Goal: Task Accomplishment & Management: Complete application form

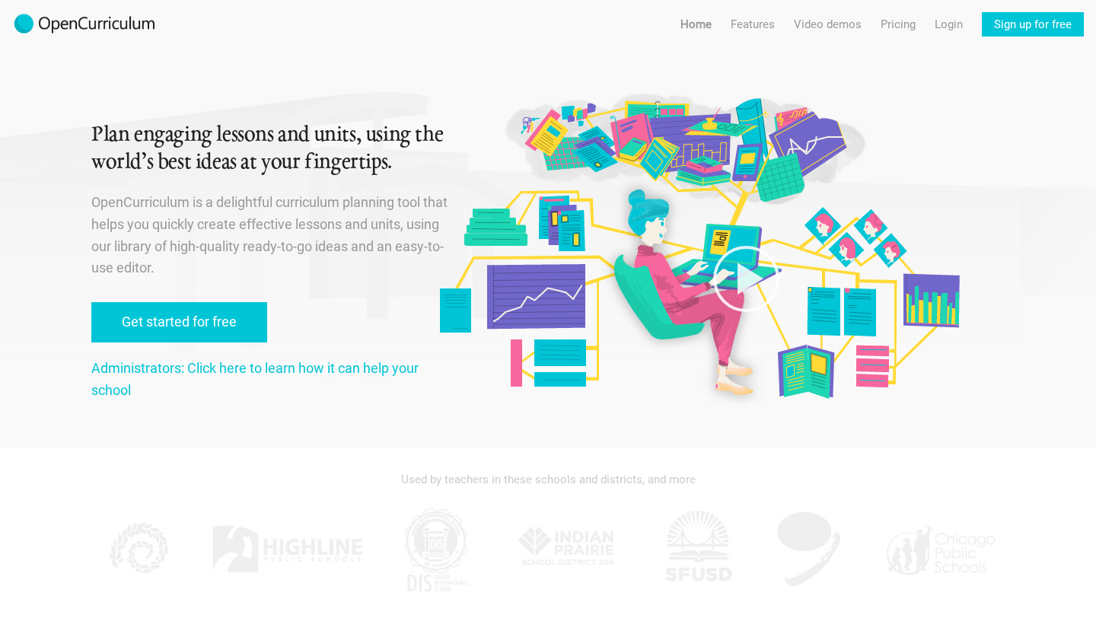
click at [216, 321] on link "Get started for free" at bounding box center [179, 322] width 176 height 40
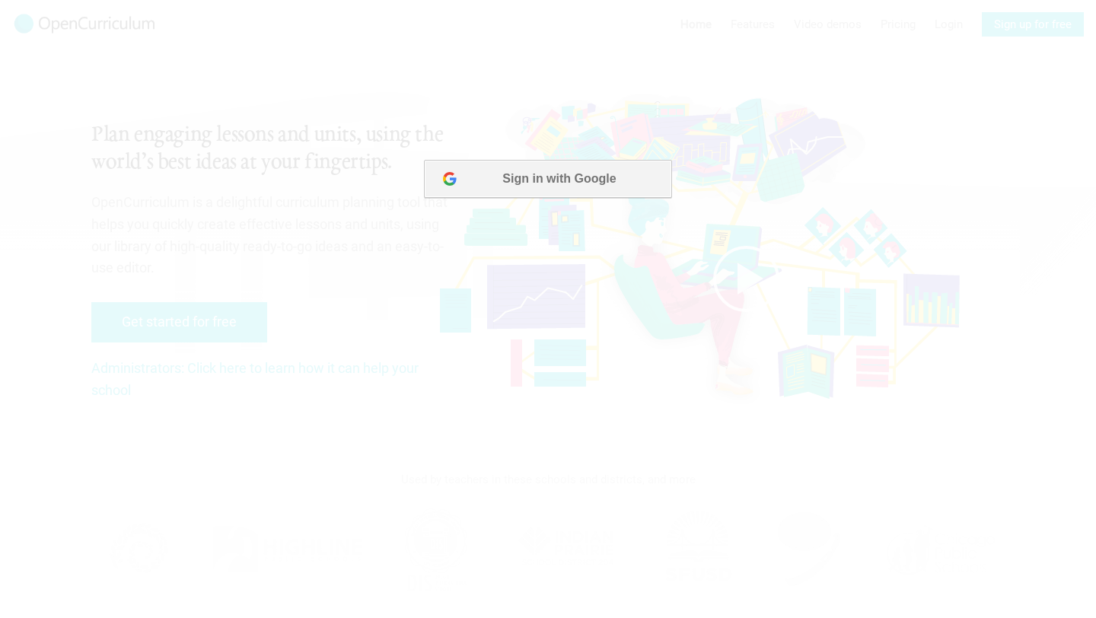
click at [540, 189] on button "Sign in with Google" at bounding box center [547, 179] width 247 height 38
click at [594, 179] on button "Sign in with Google" at bounding box center [547, 179] width 247 height 38
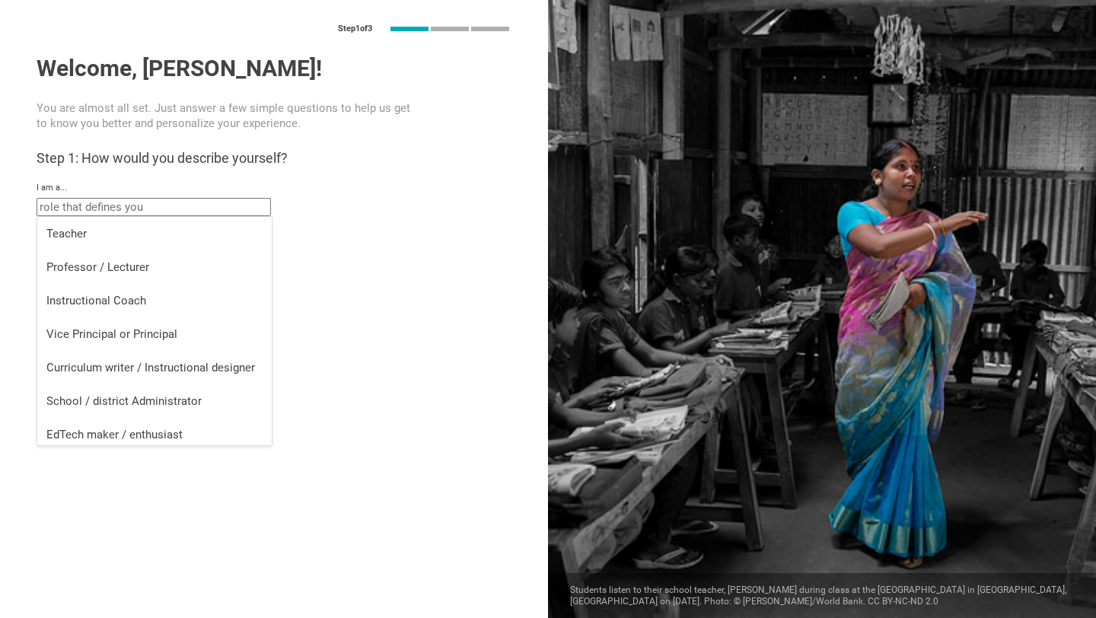
click at [253, 208] on input "text" at bounding box center [154, 207] width 234 height 18
click at [183, 226] on div "Teacher" at bounding box center [154, 233] width 216 height 15
type input "Teacher"
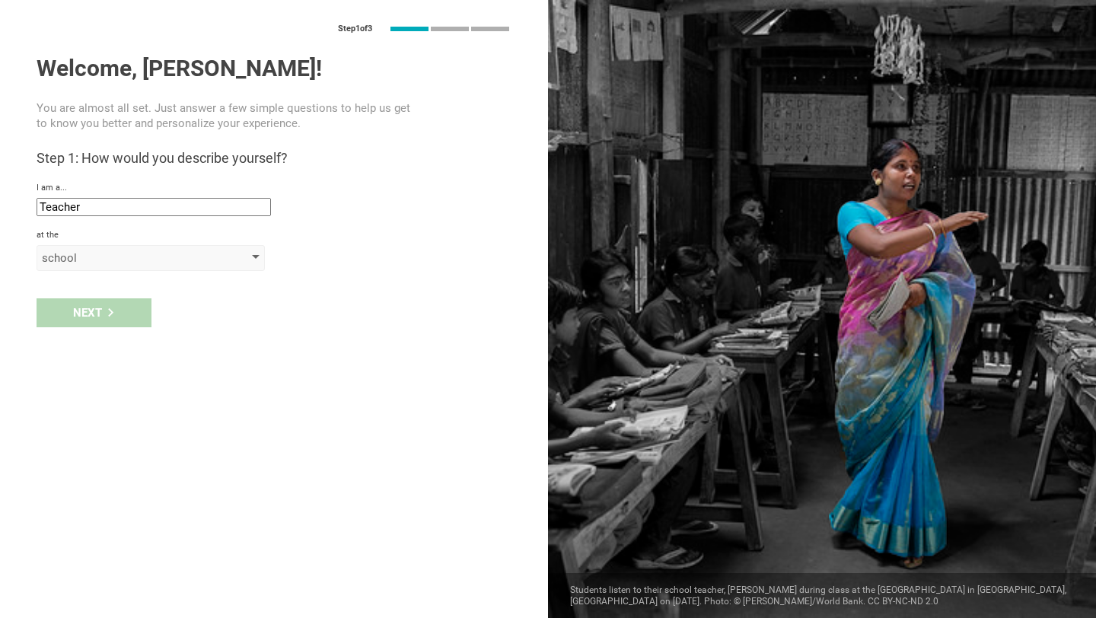
click at [174, 263] on div "school" at bounding box center [129, 257] width 174 height 15
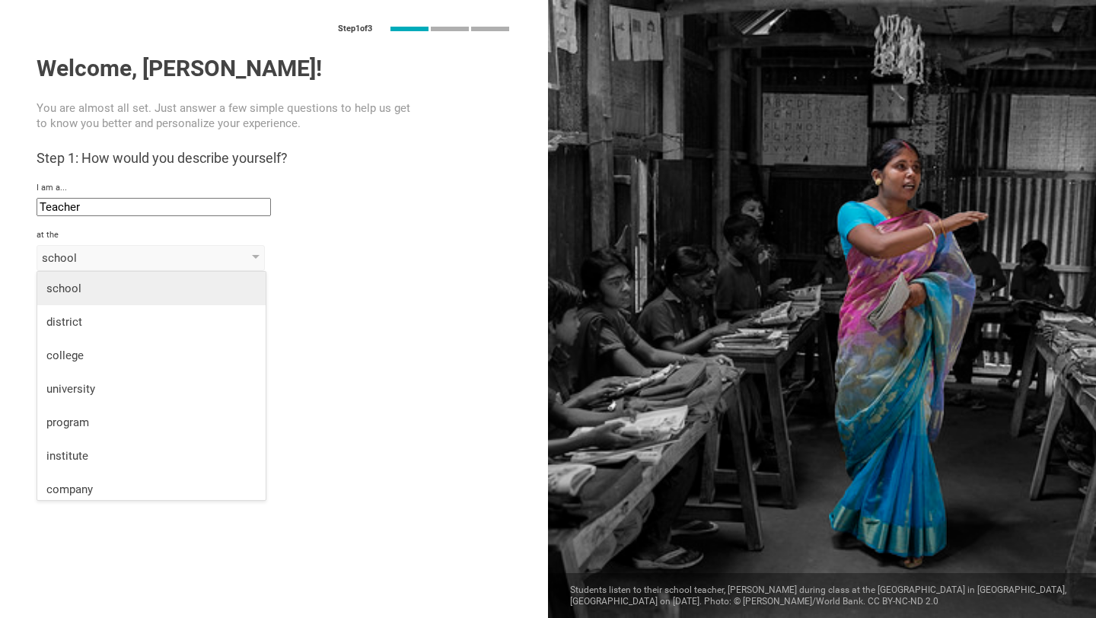
click at [180, 294] on div "school" at bounding box center [151, 288] width 210 height 15
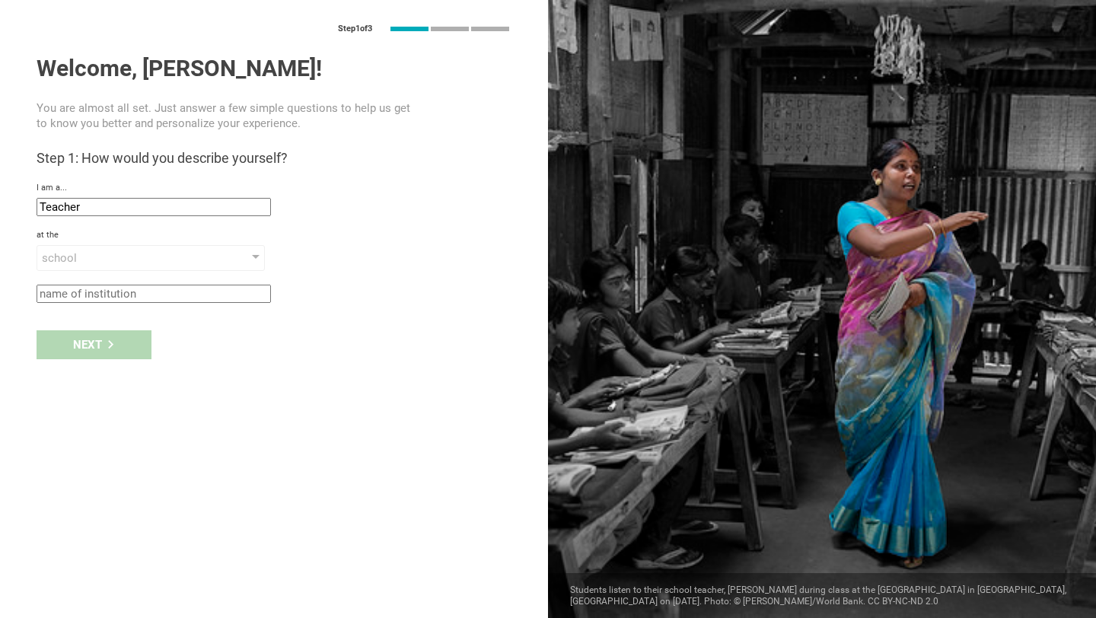
click at [180, 298] on input "text" at bounding box center [154, 294] width 234 height 18
type input "Leatele Elementary School"
click at [96, 333] on div "Next" at bounding box center [94, 344] width 115 height 29
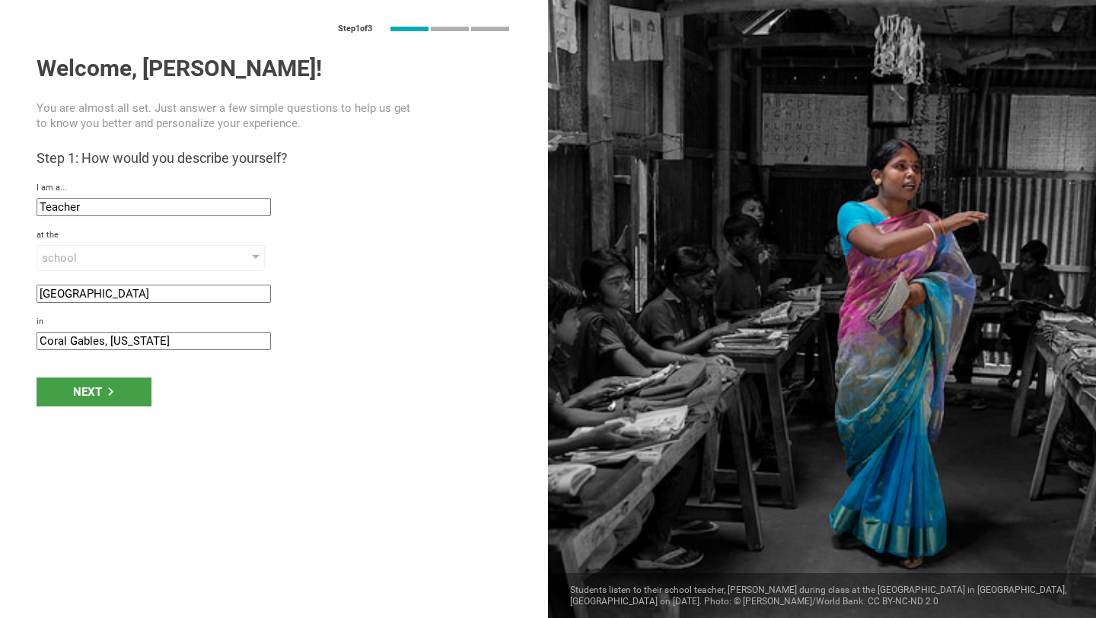
click at [151, 341] on input "Coral Gables, Florida" at bounding box center [154, 341] width 234 height 18
type input "C"
type input "American samoa"
click at [111, 401] on div "Next" at bounding box center [94, 391] width 115 height 29
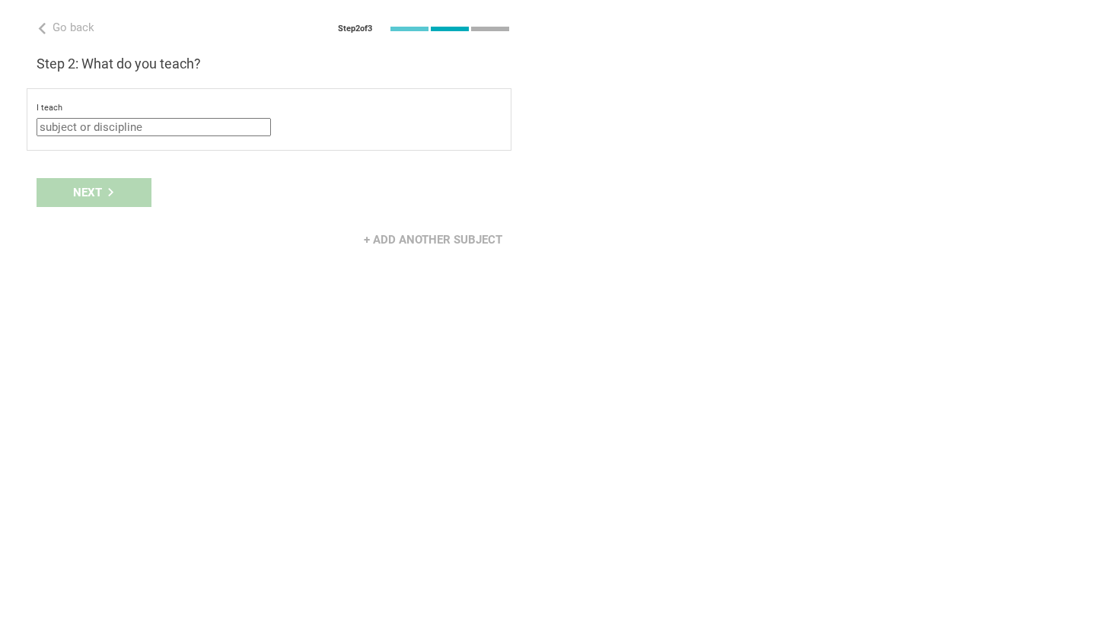
click at [188, 129] on input "text" at bounding box center [154, 127] width 234 height 18
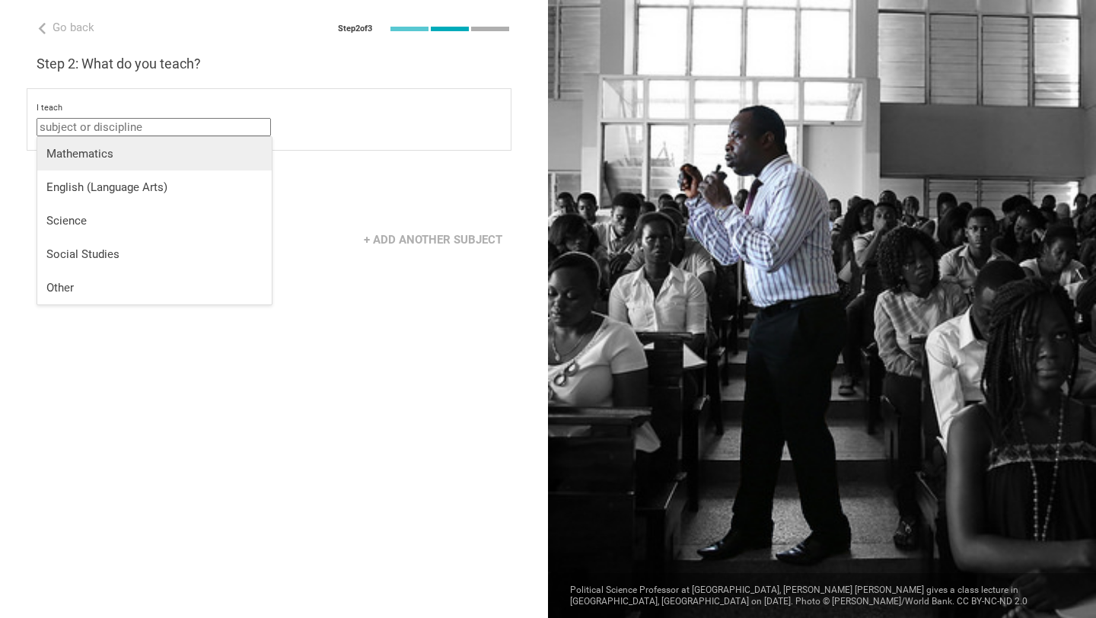
click at [135, 147] on div "Mathematics" at bounding box center [154, 153] width 216 height 15
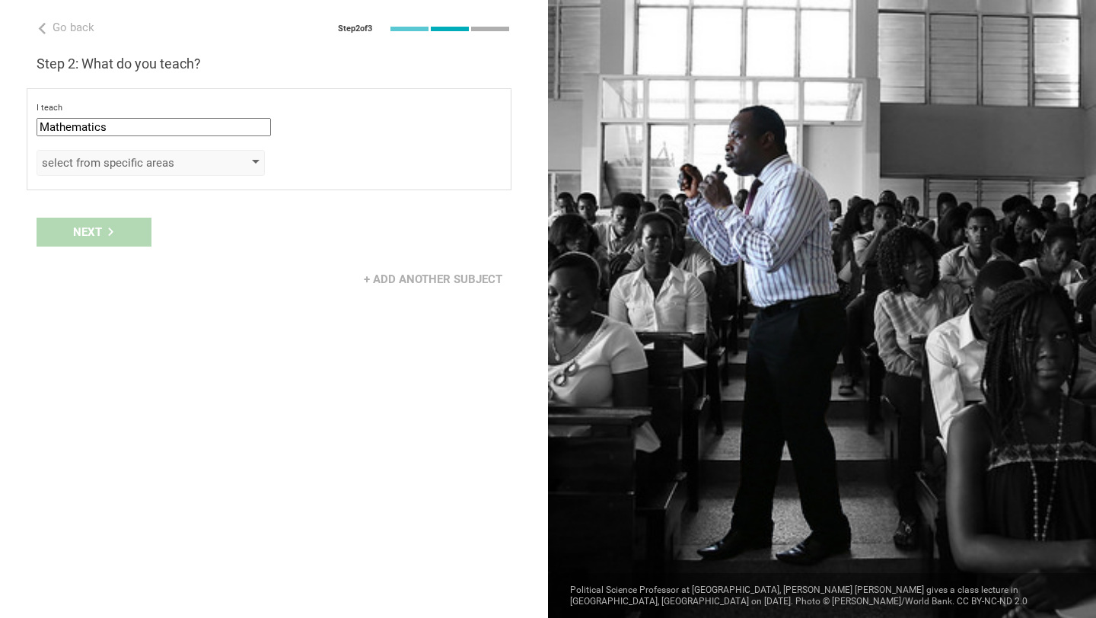
click at [162, 163] on div "select from specific areas" at bounding box center [129, 162] width 174 height 15
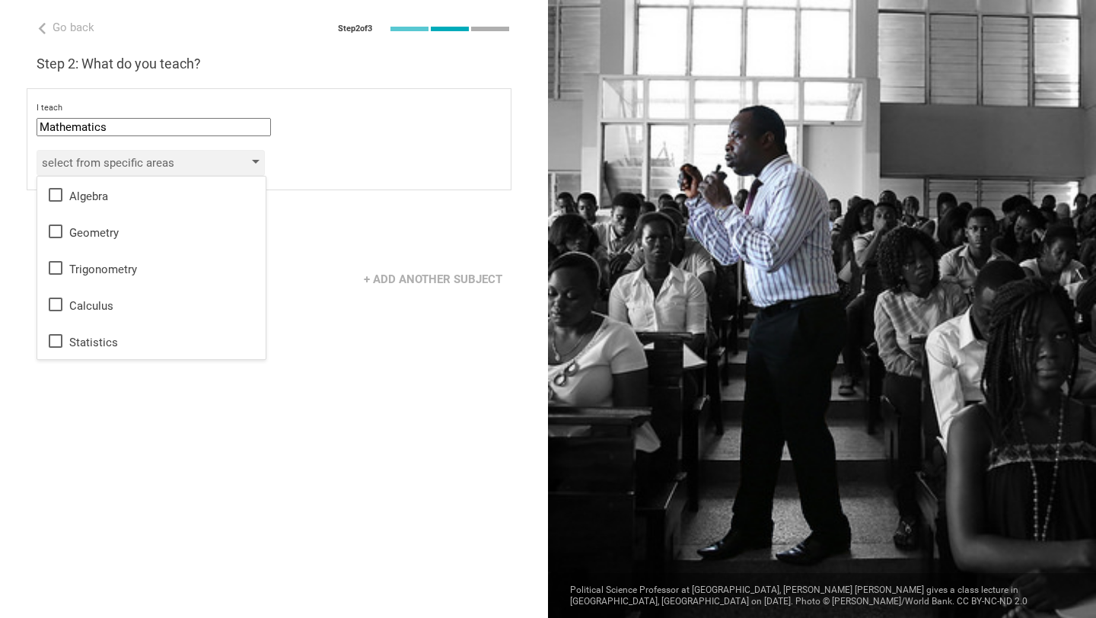
click at [162, 163] on div "select from specific areas" at bounding box center [129, 162] width 174 height 15
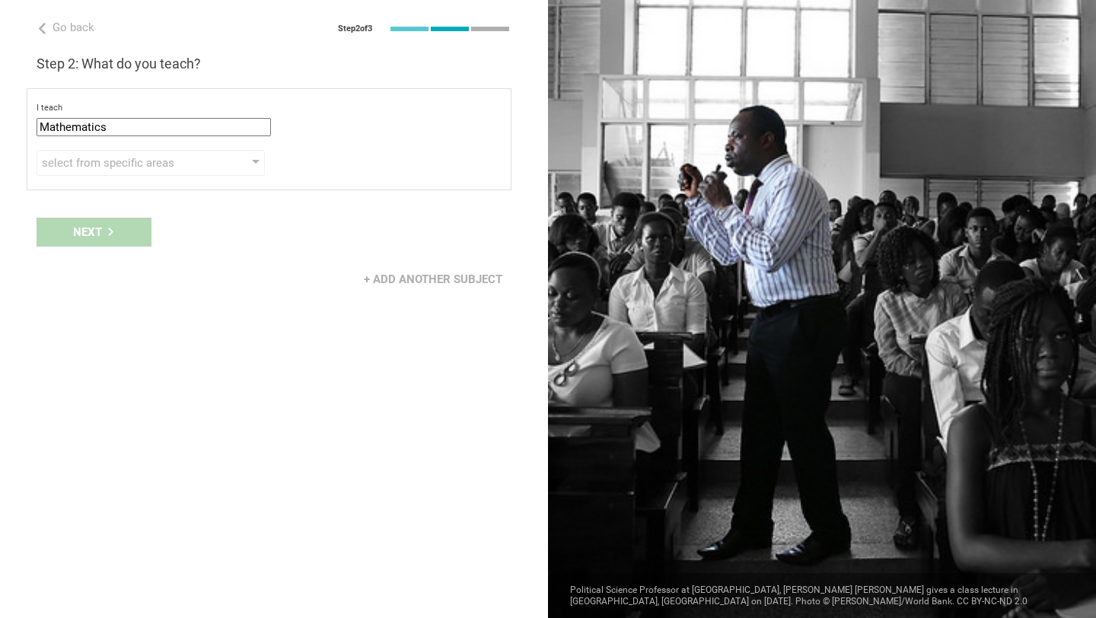
click at [177, 129] on input "Mathematics" at bounding box center [154, 127] width 234 height 18
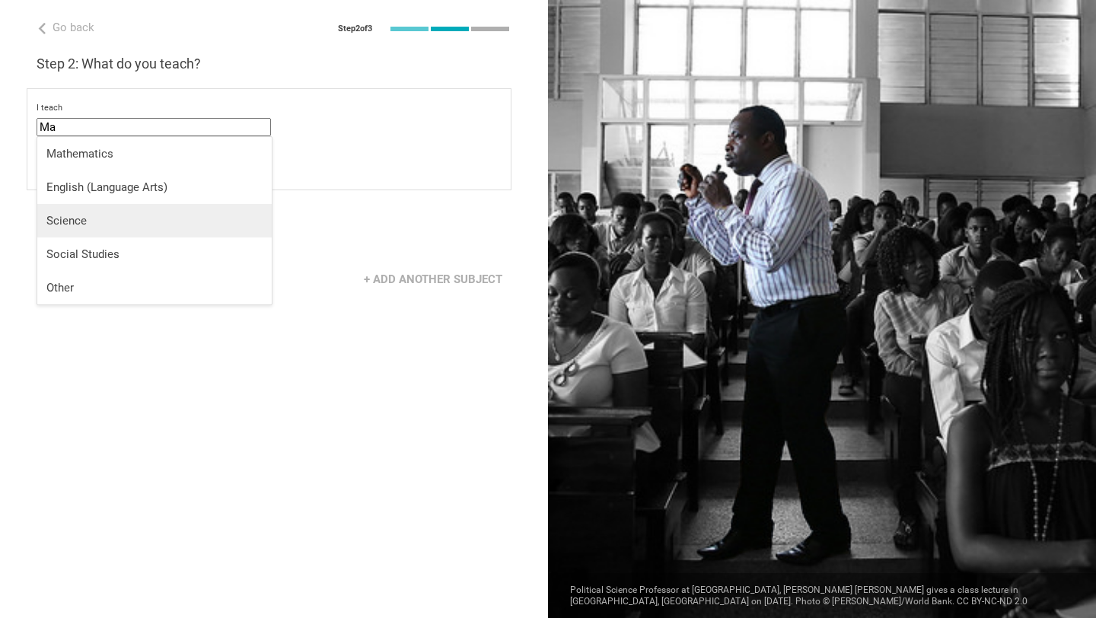
type input "M"
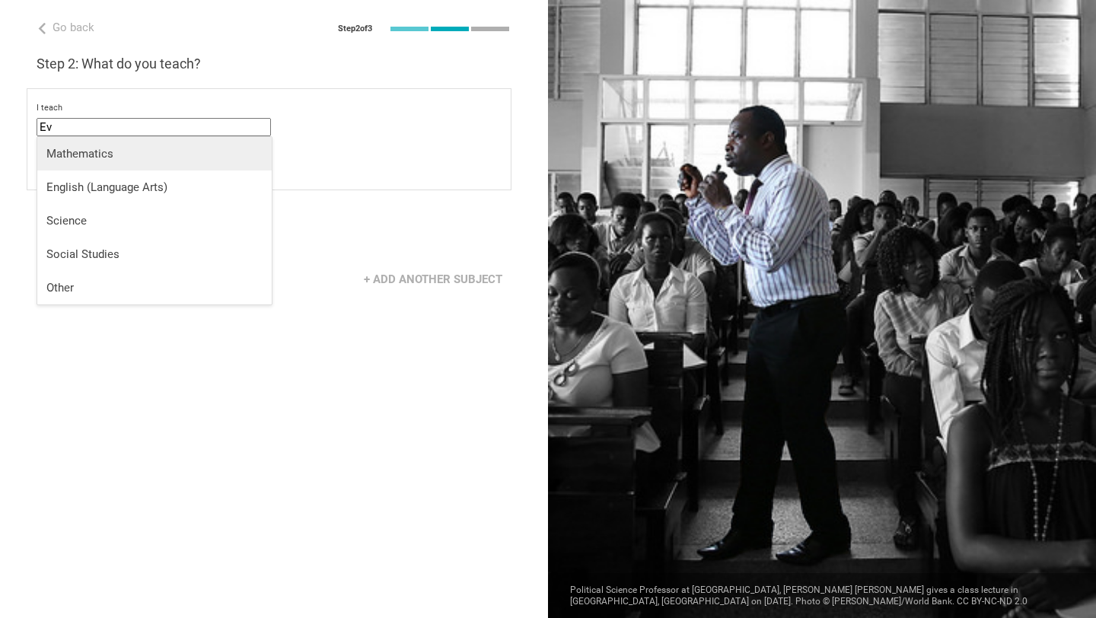
type input "E"
click at [178, 158] on div "Mathematics" at bounding box center [154, 153] width 216 height 15
type input "undefined"
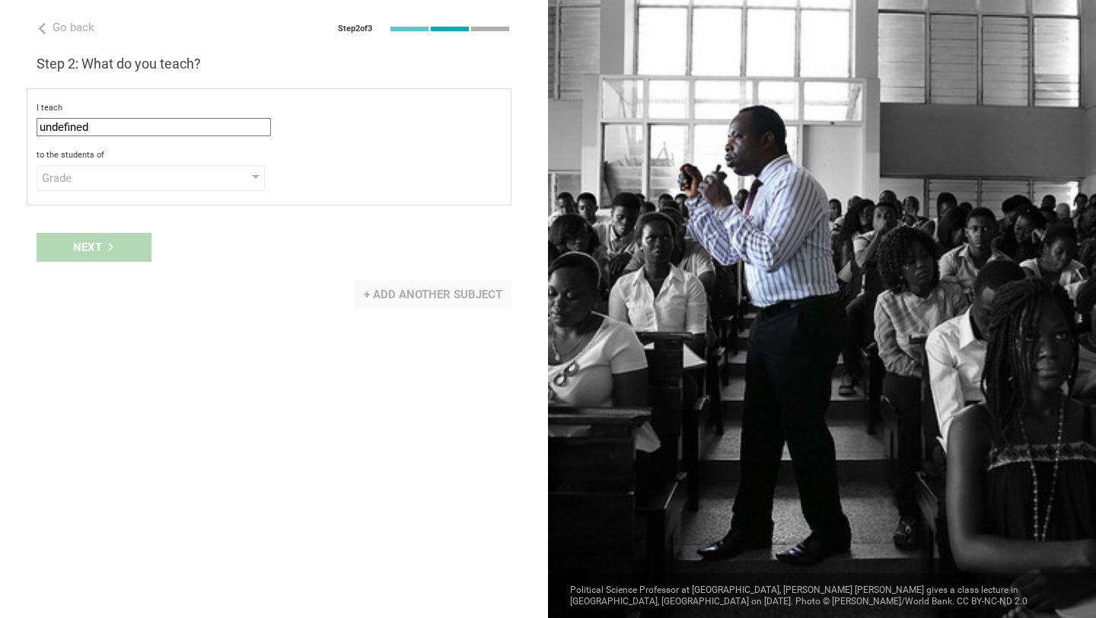
click at [393, 295] on div "+ Add another subject" at bounding box center [433, 294] width 157 height 29
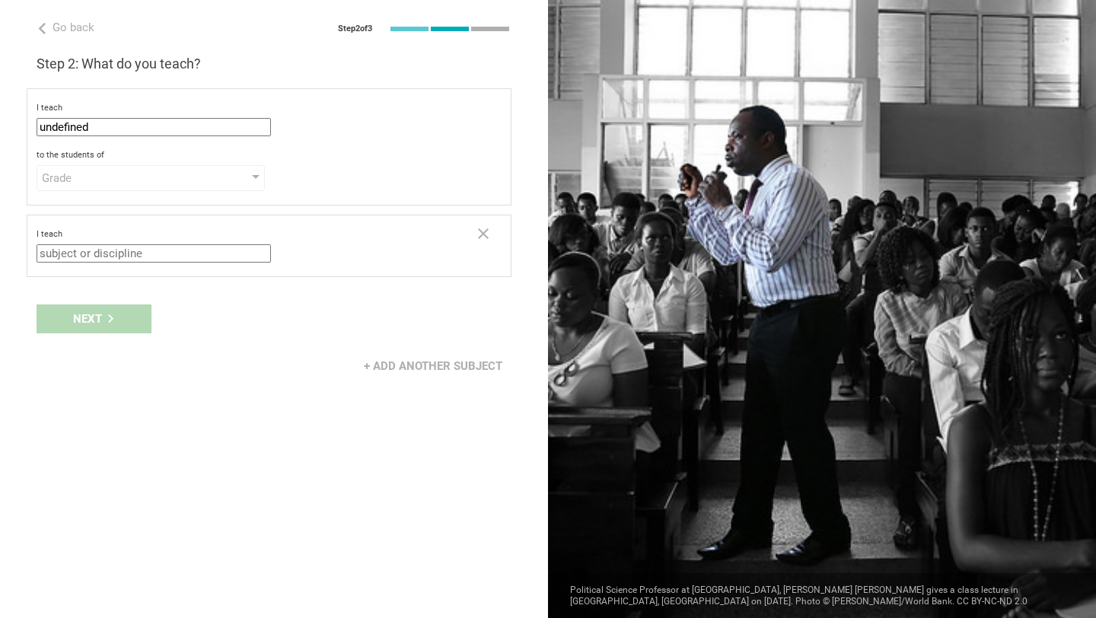
click at [215, 253] on input "text" at bounding box center [154, 253] width 234 height 18
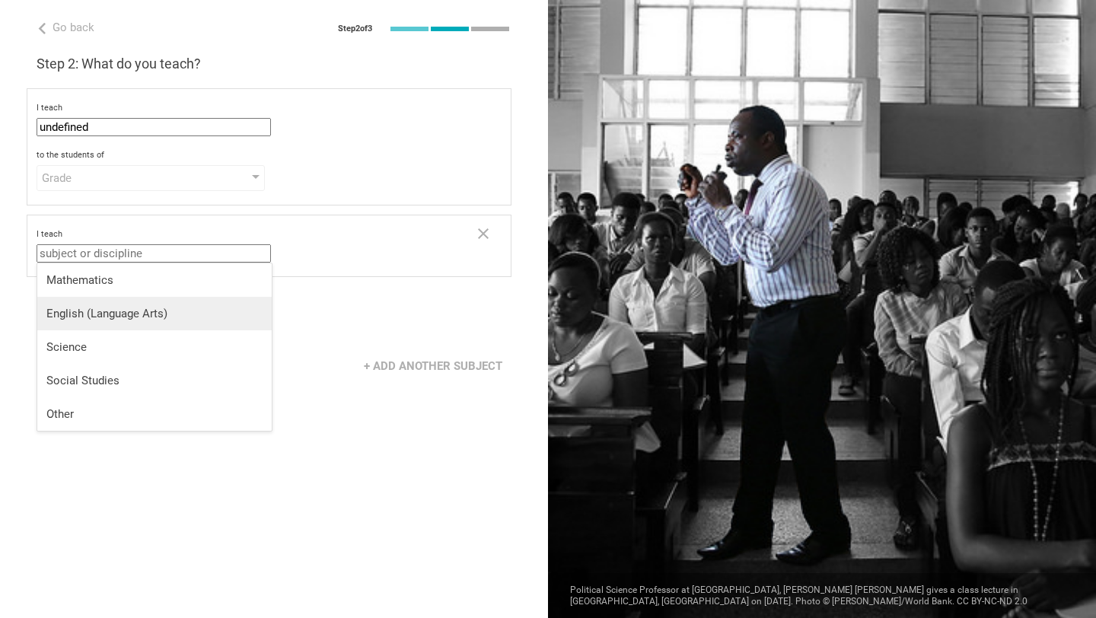
click at [198, 302] on li "English (Language Arts)" at bounding box center [154, 313] width 234 height 33
type input "English (Language Arts)"
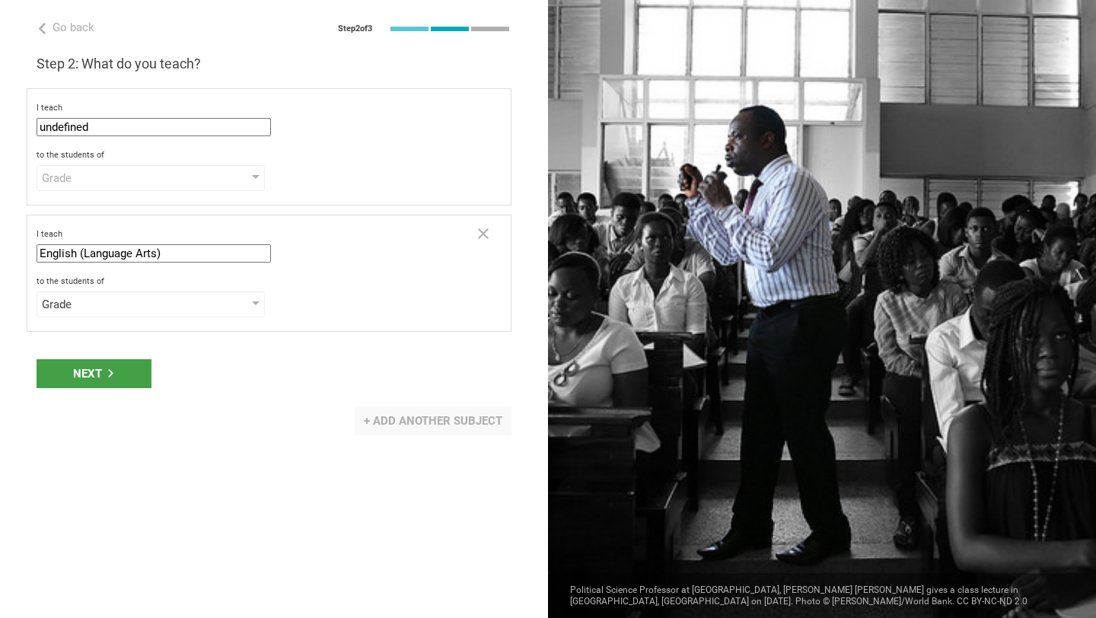
click at [447, 425] on div "+ Add another subject" at bounding box center [433, 420] width 157 height 29
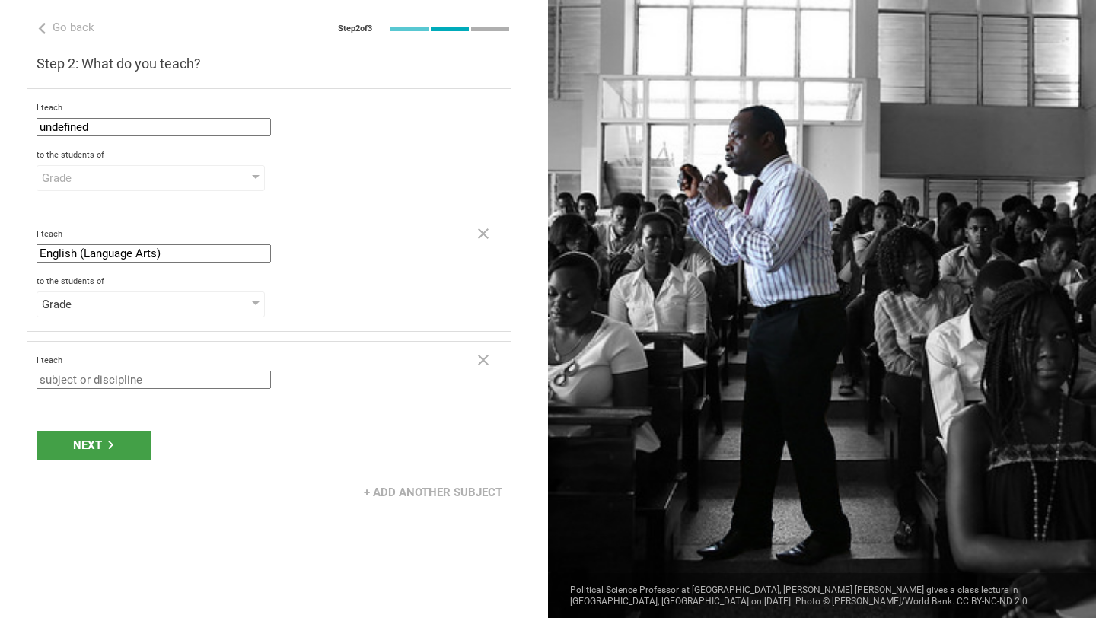
click at [233, 378] on input "text" at bounding box center [154, 380] width 234 height 18
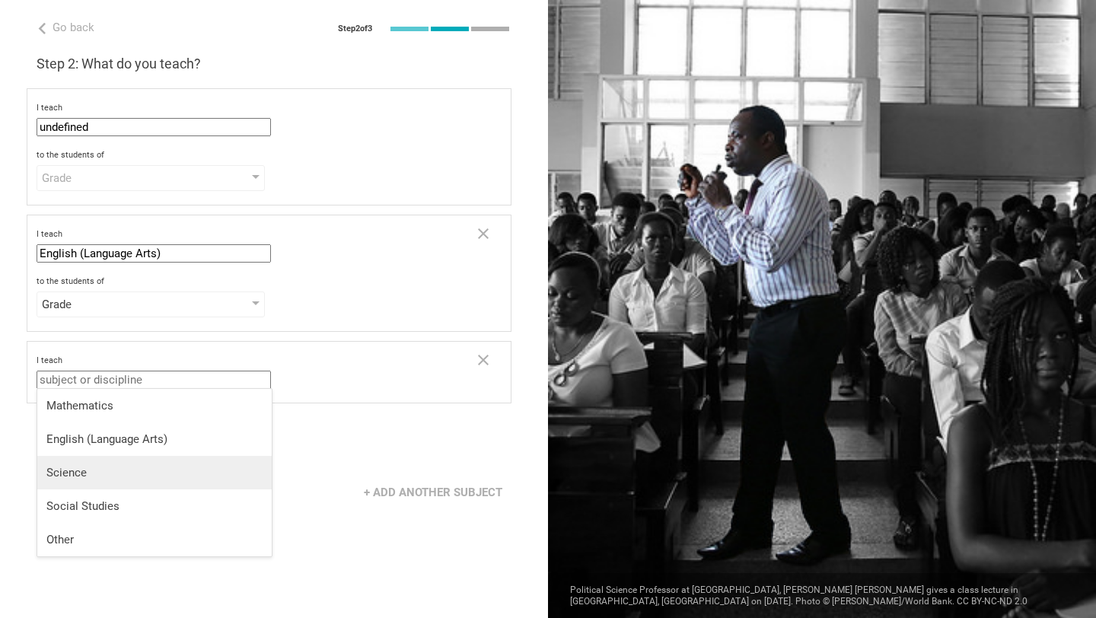
click at [197, 463] on li "Science" at bounding box center [154, 472] width 234 height 33
type input "Science"
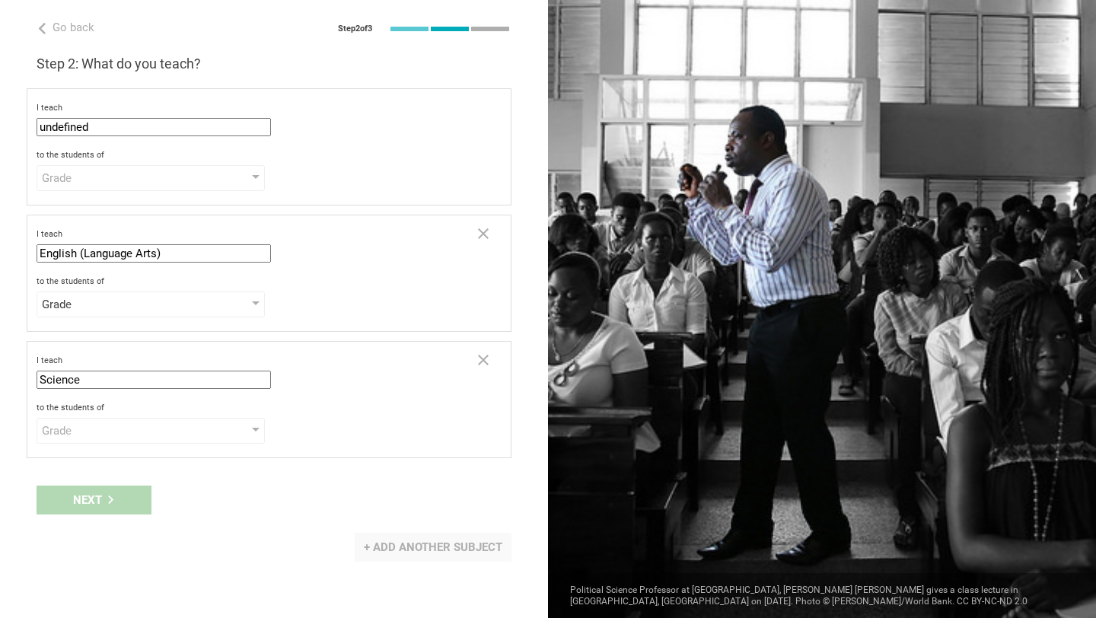
click at [406, 549] on div "+ Add another subject" at bounding box center [433, 547] width 157 height 29
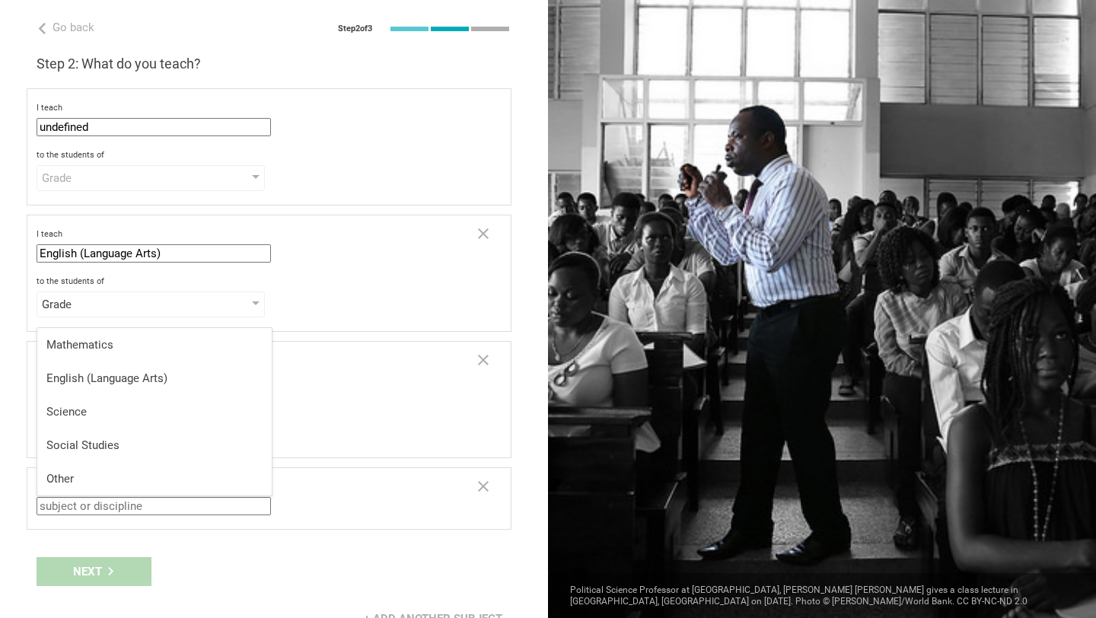
click at [240, 504] on input "text" at bounding box center [154, 506] width 234 height 18
click at [175, 444] on div "Social Studies" at bounding box center [154, 445] width 216 height 15
type input "Social Studies"
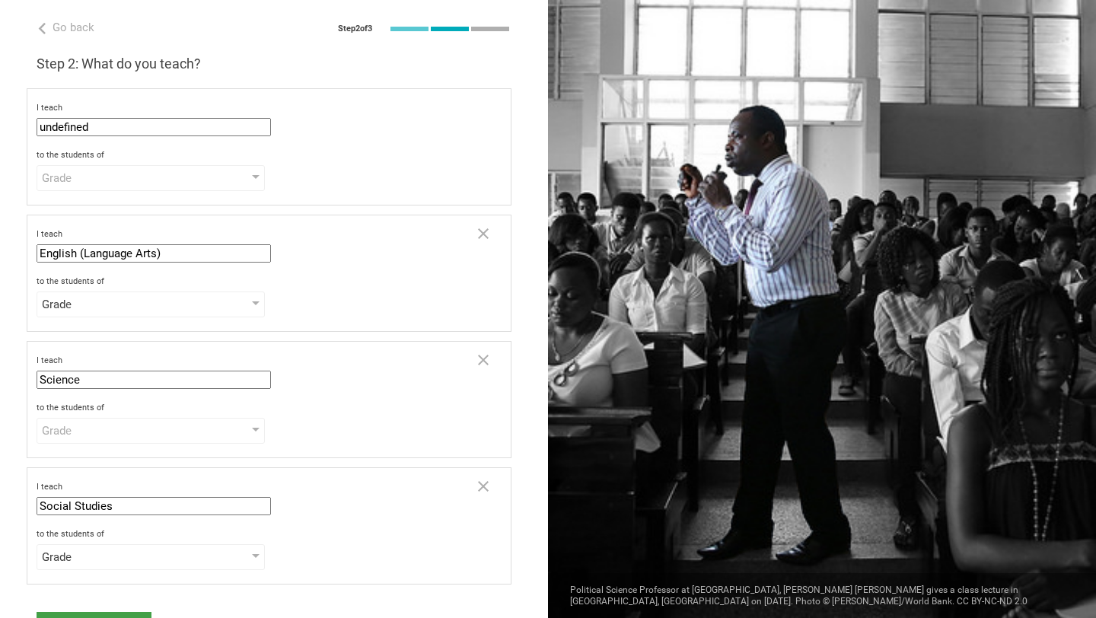
scroll to position [43, 0]
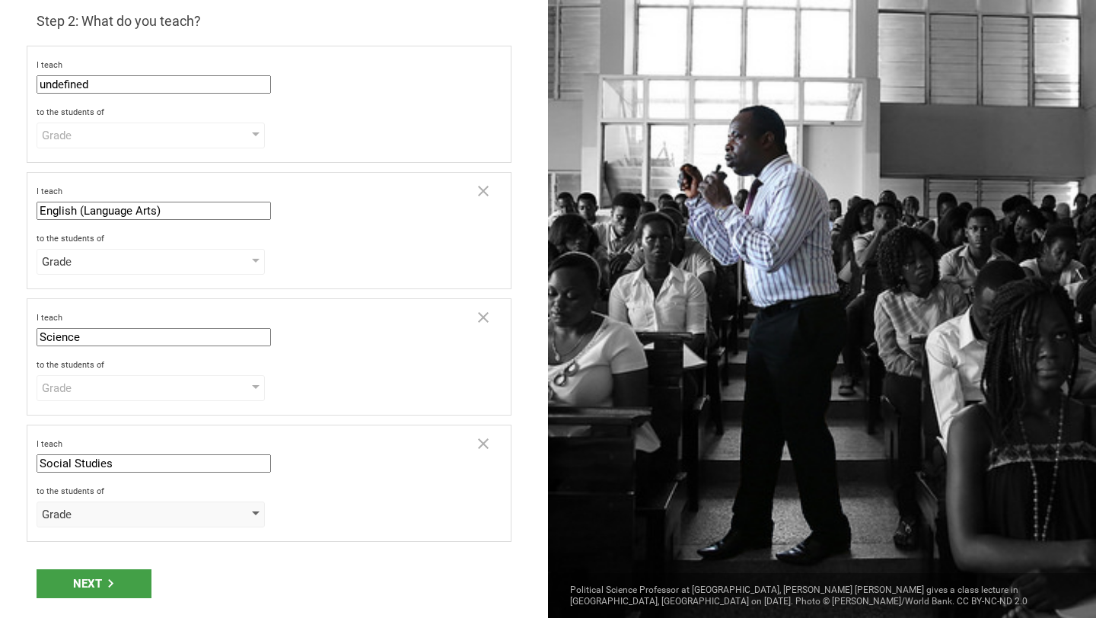
click at [221, 517] on div "Grade" at bounding box center [151, 515] width 228 height 26
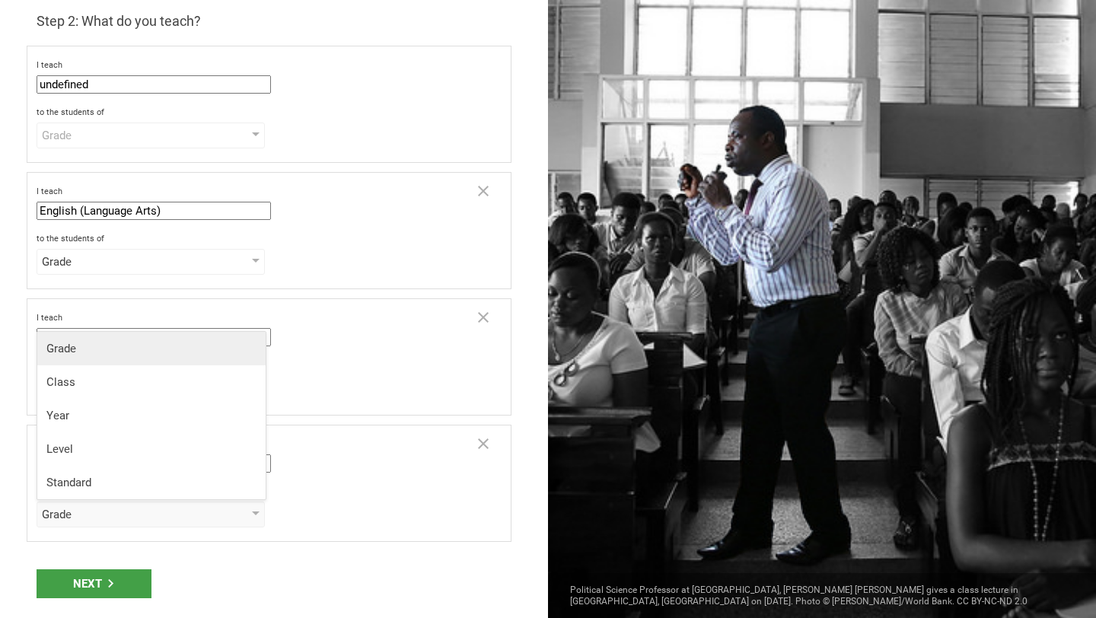
click at [133, 360] on li "Grade" at bounding box center [151, 348] width 228 height 33
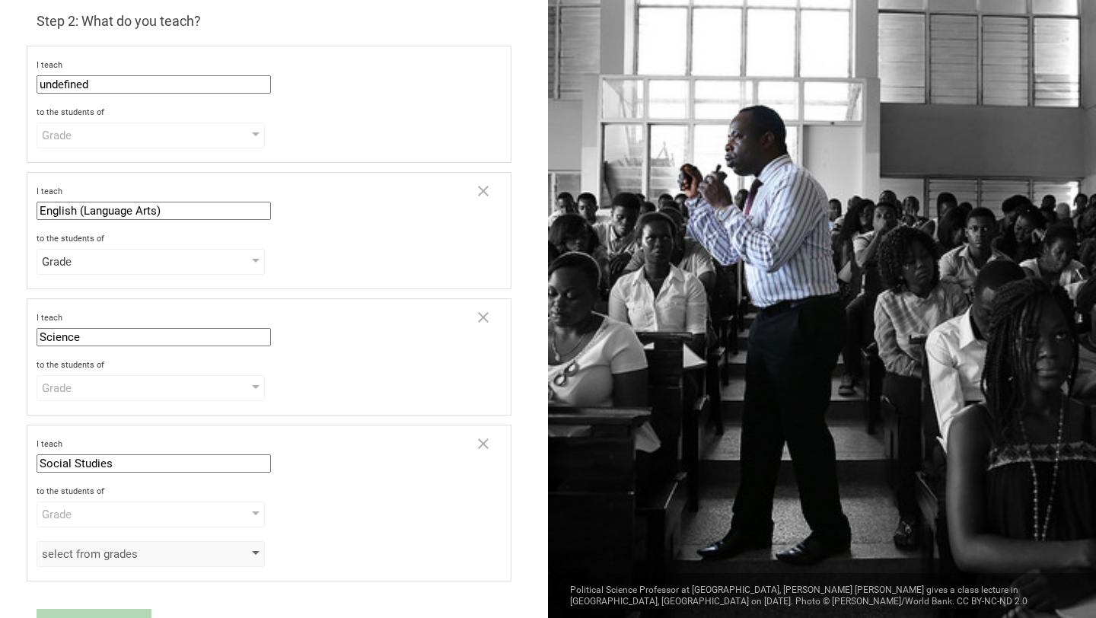
click at [202, 547] on div "select from grades" at bounding box center [129, 553] width 174 height 15
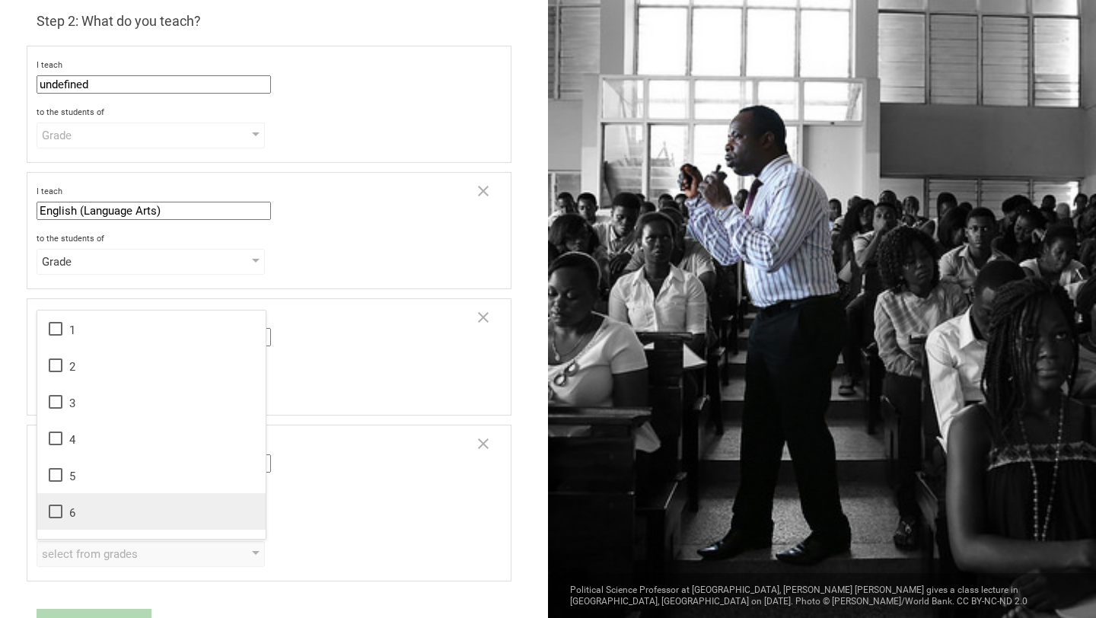
click at [189, 518] on div "6" at bounding box center [151, 511] width 210 height 18
click at [231, 255] on div "Grade" at bounding box center [151, 262] width 228 height 26
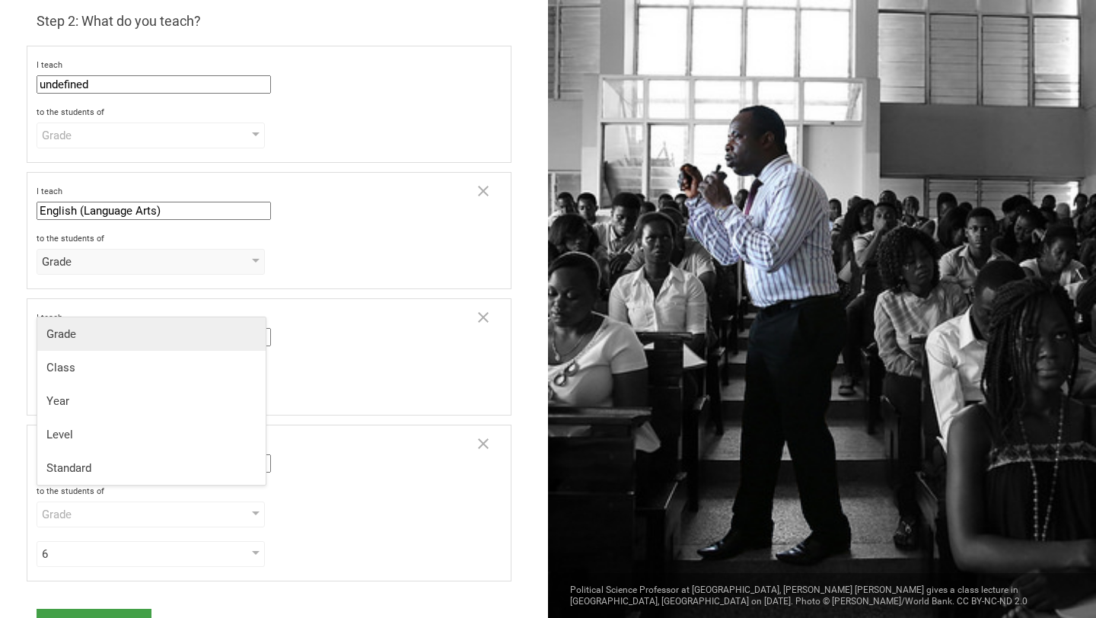
click at [194, 341] on div "Grade" at bounding box center [151, 333] width 210 height 15
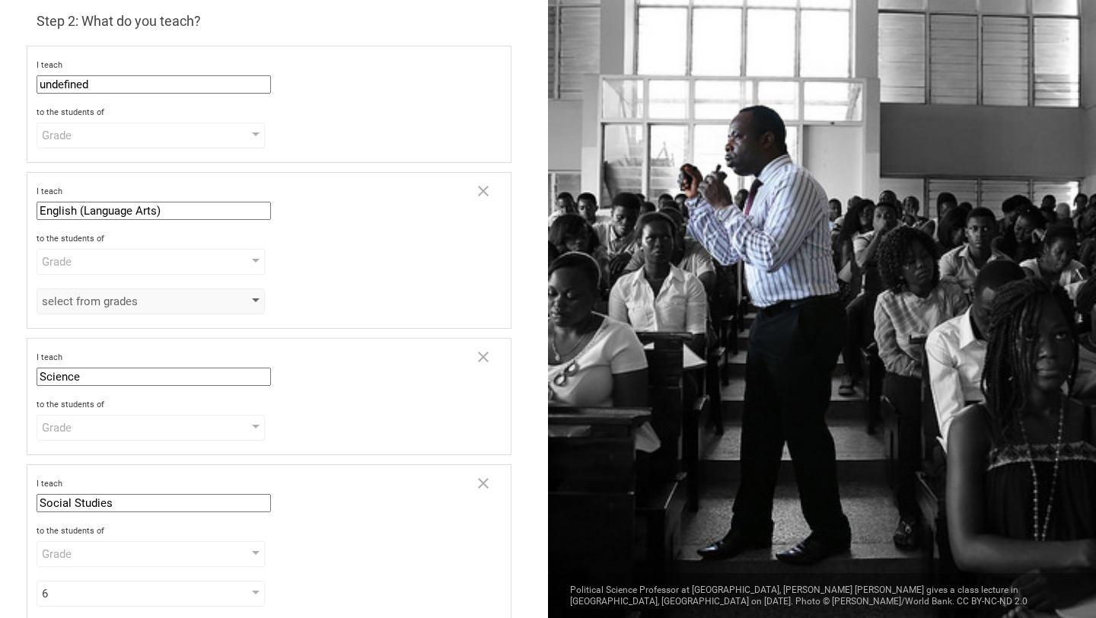
click at [224, 307] on div "select from grades" at bounding box center [151, 301] width 228 height 26
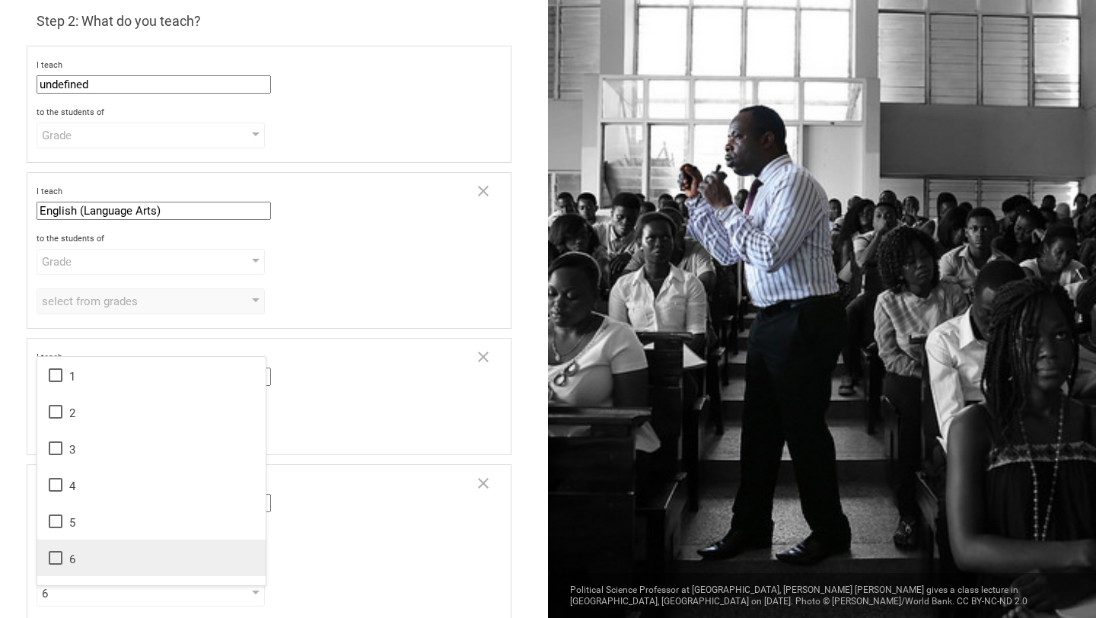
click at [212, 549] on div "6" at bounding box center [151, 558] width 210 height 18
click at [236, 136] on div "Grade" at bounding box center [151, 136] width 228 height 26
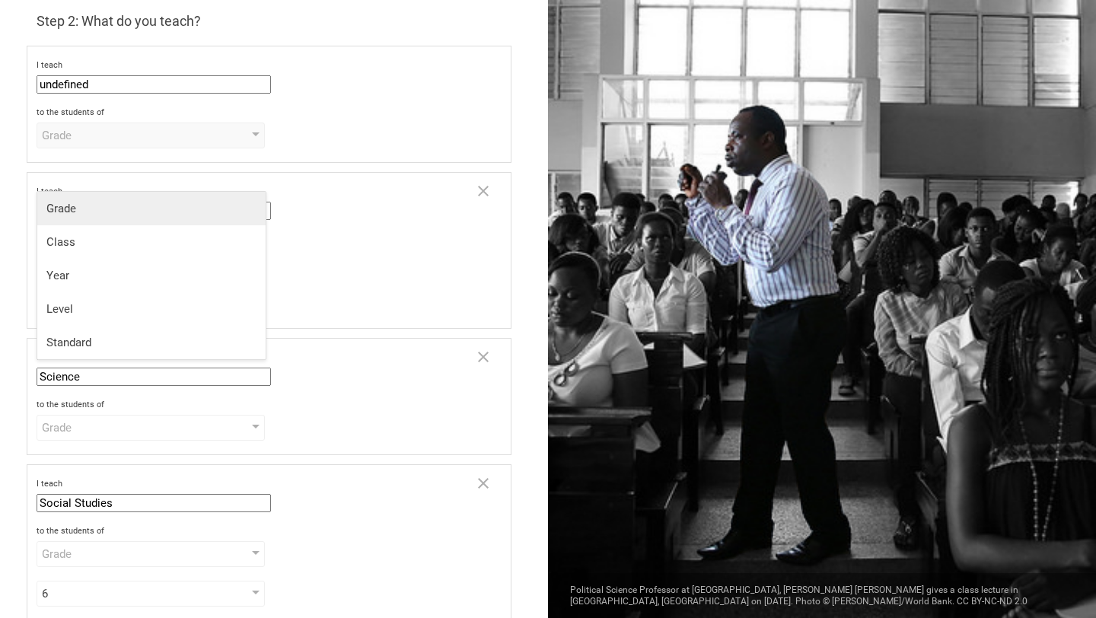
click at [220, 212] on div "Grade" at bounding box center [151, 208] width 210 height 15
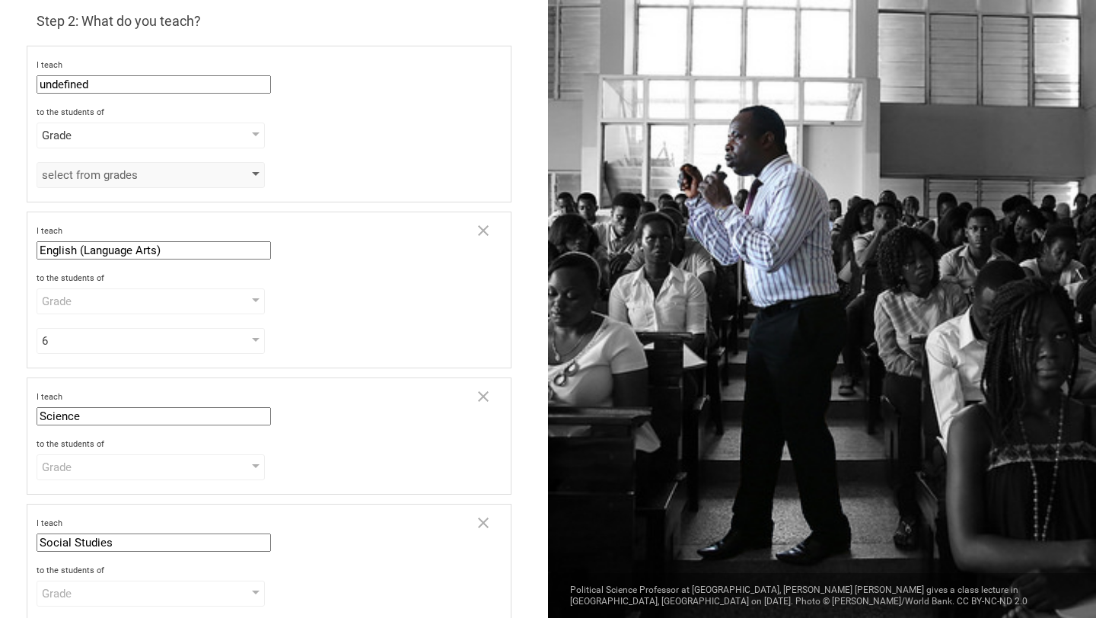
click at [209, 180] on div "select from grades" at bounding box center [129, 174] width 174 height 15
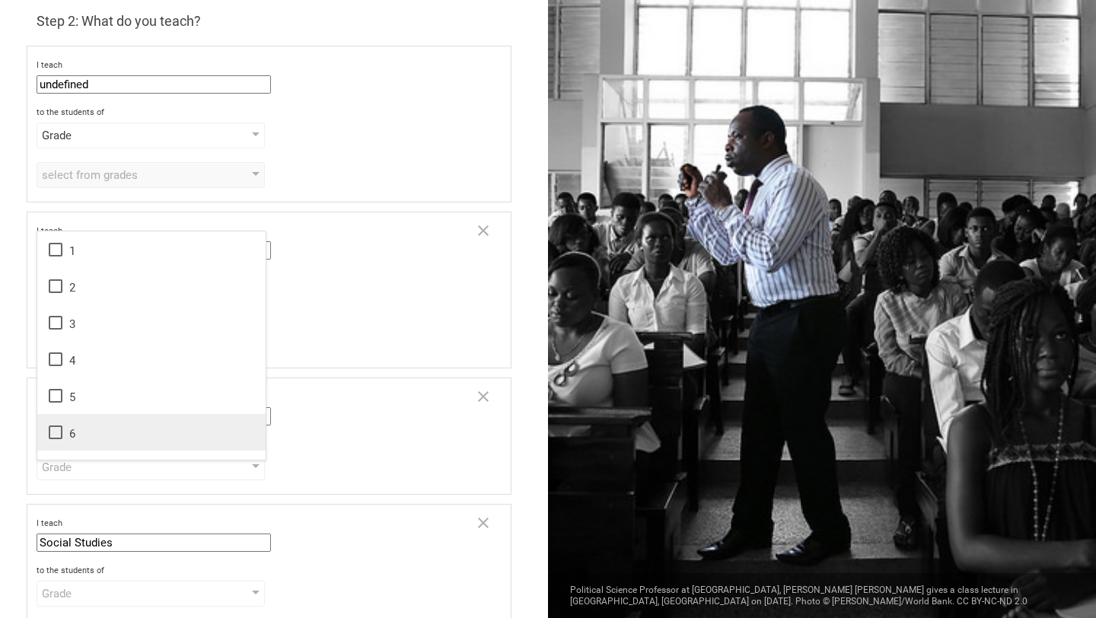
click at [196, 431] on div "6" at bounding box center [151, 432] width 210 height 18
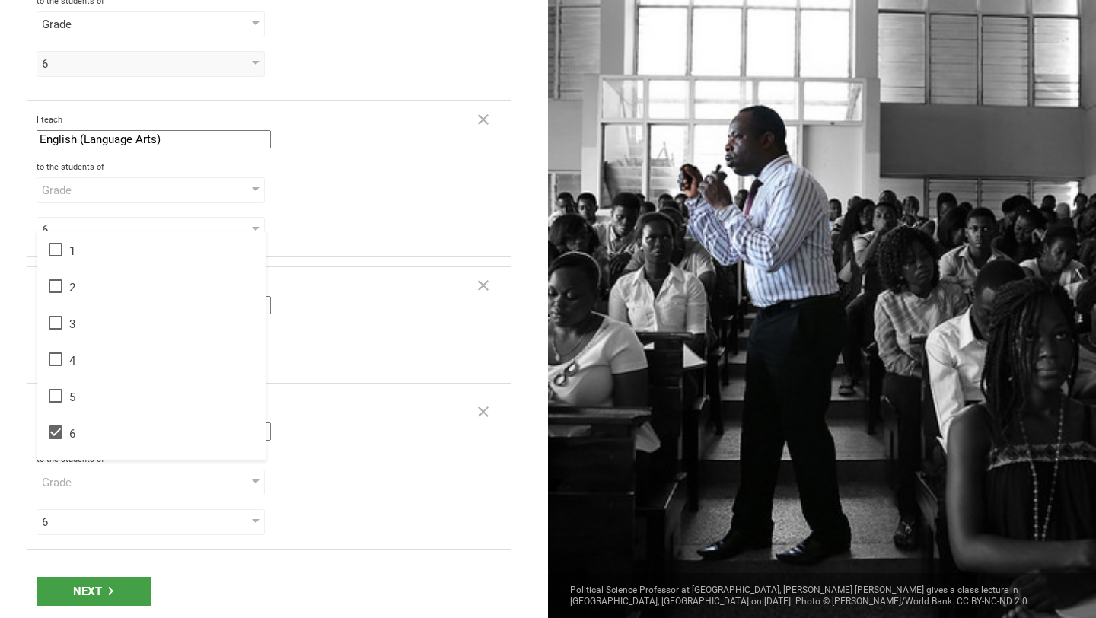
scroll to position [196, 0]
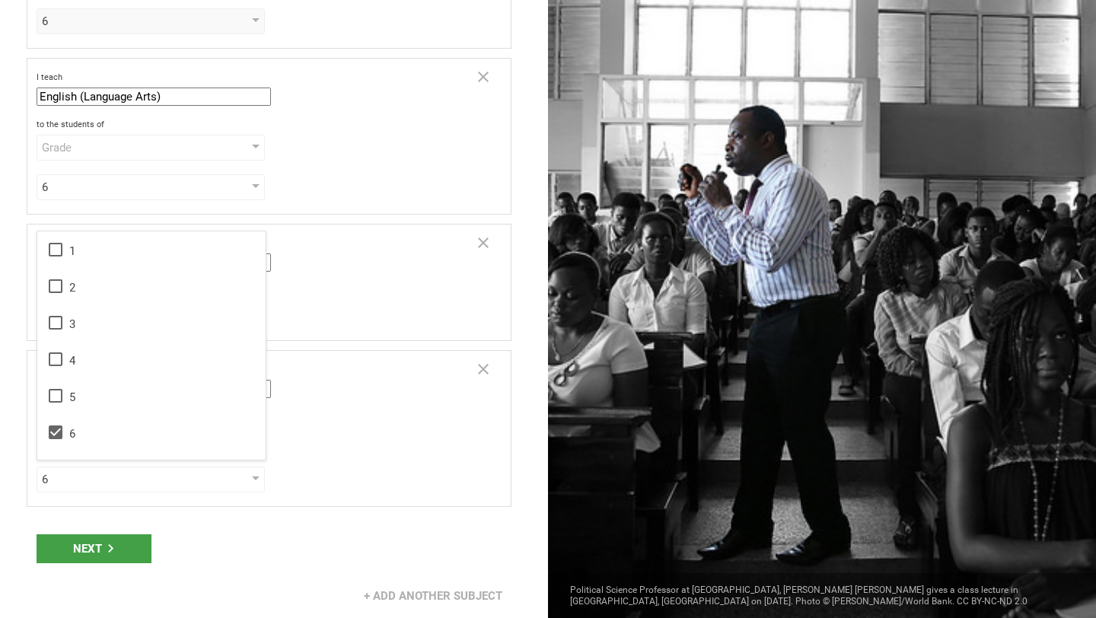
click at [305, 589] on div "+ Add another subject" at bounding box center [274, 595] width 548 height 47
click at [259, 314] on div at bounding box center [256, 313] width 8 height 6
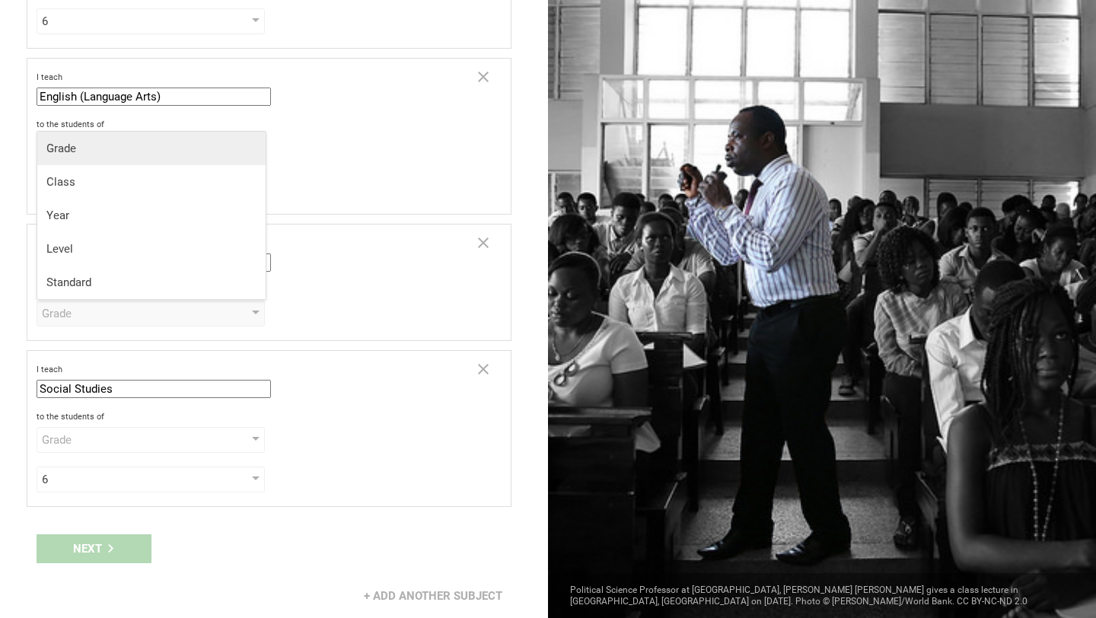
click at [241, 142] on div "Grade" at bounding box center [151, 148] width 210 height 15
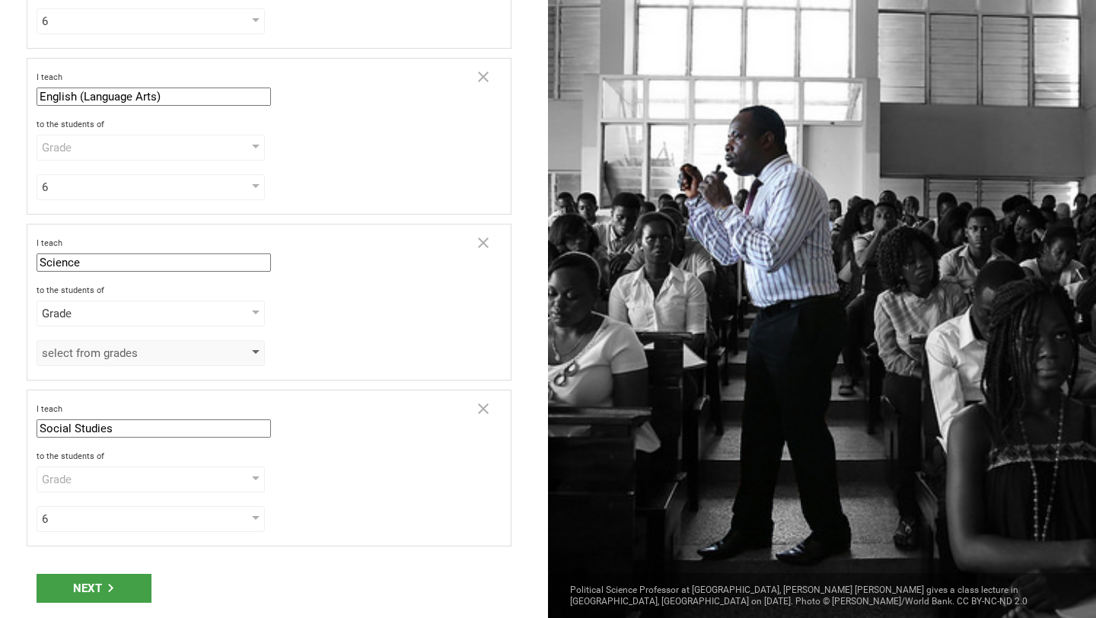
click at [221, 349] on div "select from grades" at bounding box center [151, 353] width 228 height 26
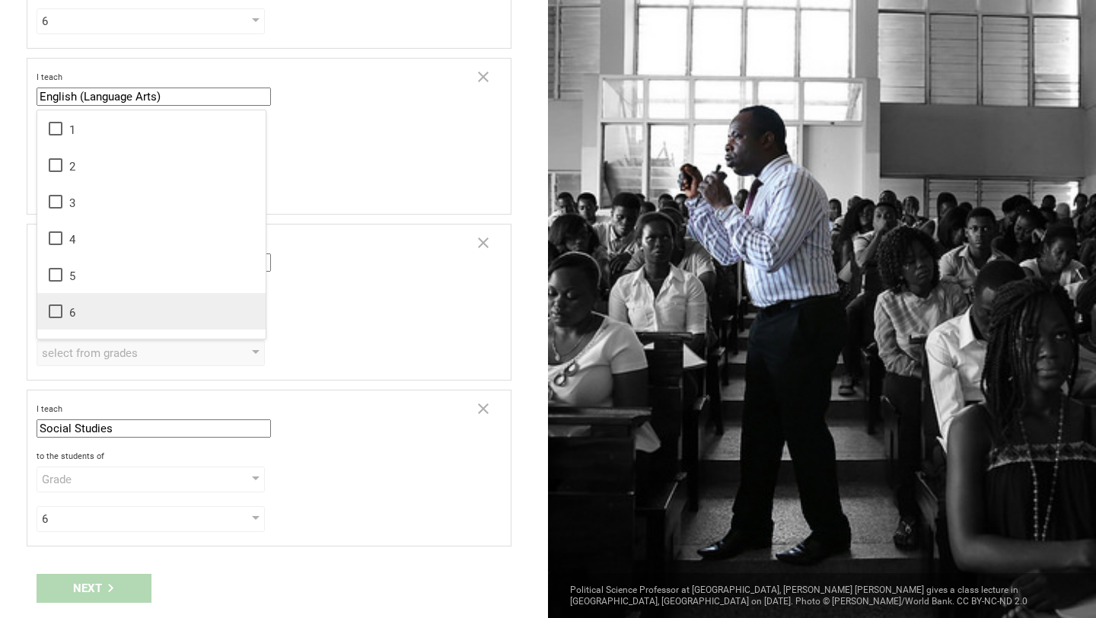
click at [218, 323] on li "6" at bounding box center [151, 311] width 228 height 37
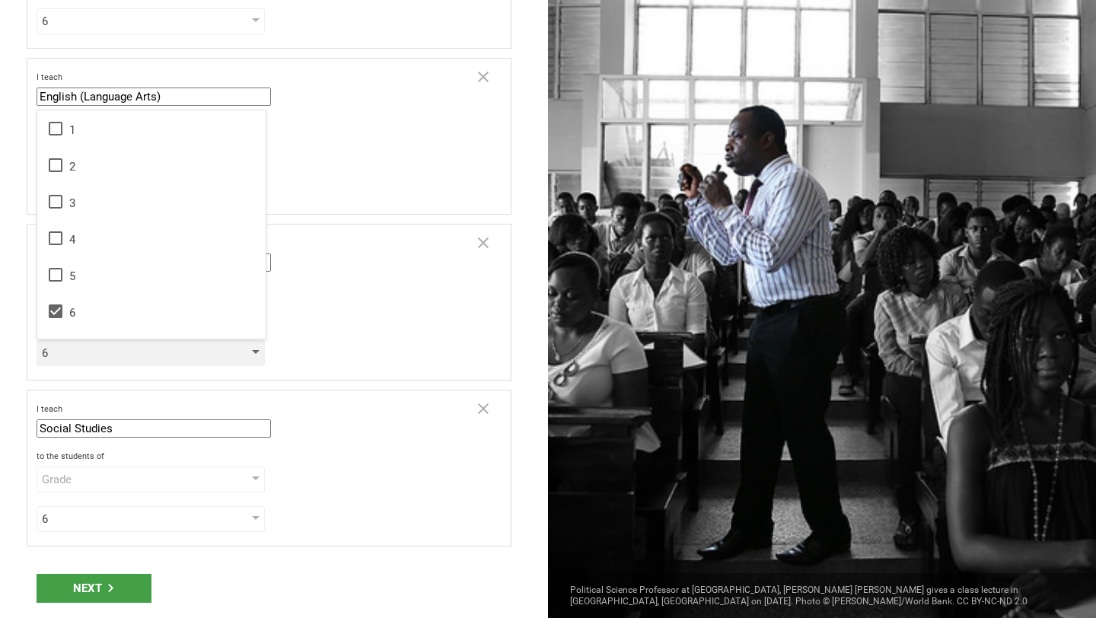
click at [221, 351] on div "6" at bounding box center [151, 353] width 228 height 26
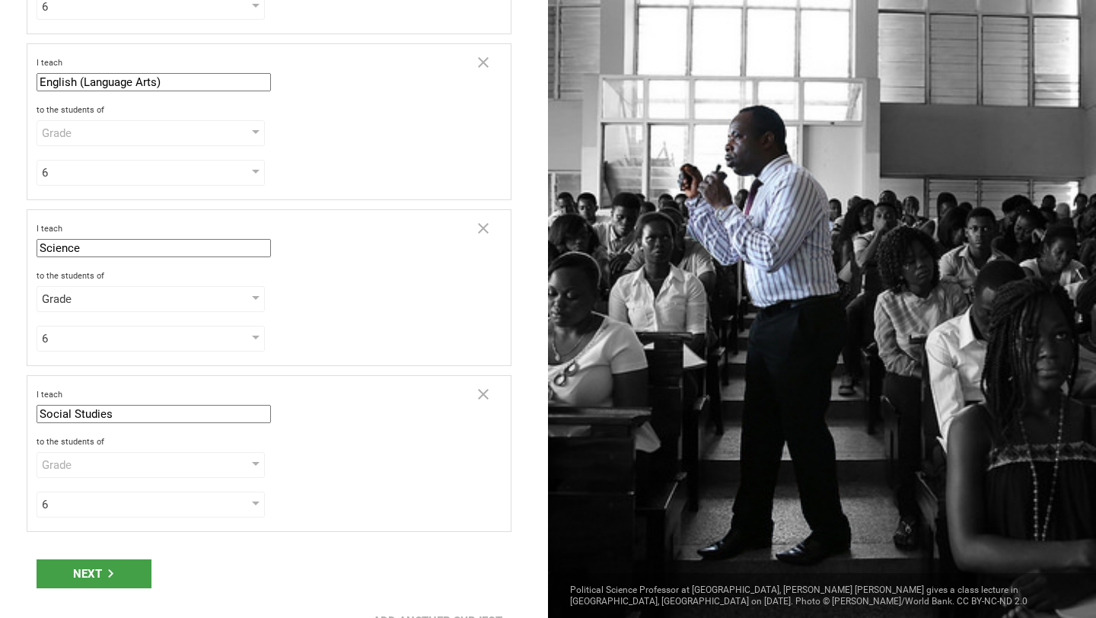
scroll to position [236, 0]
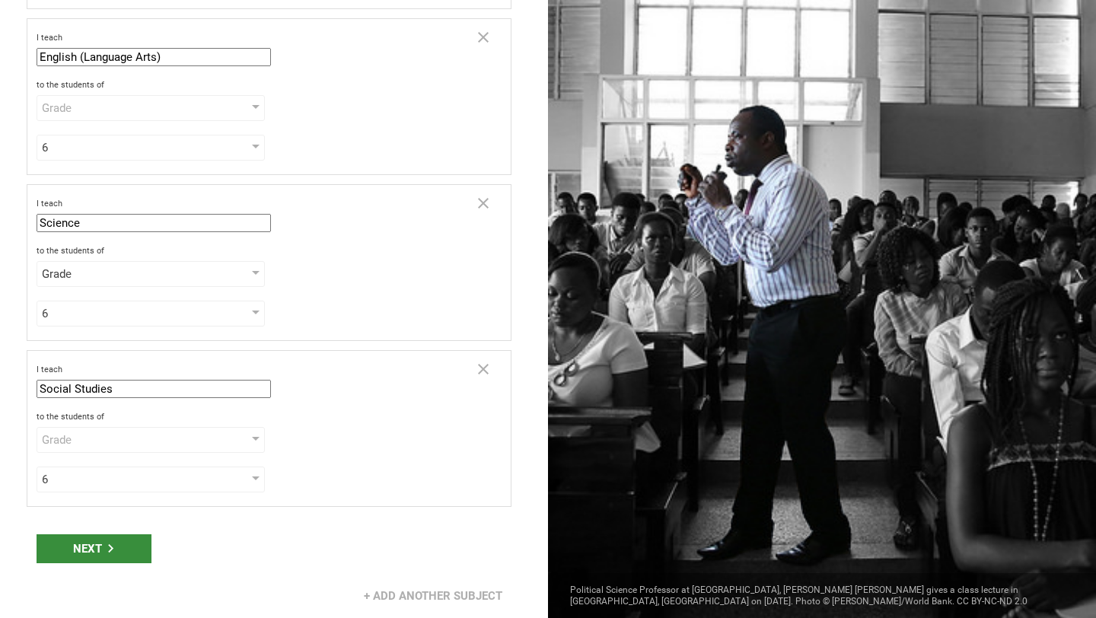
click at [124, 557] on div "Next" at bounding box center [94, 548] width 115 height 29
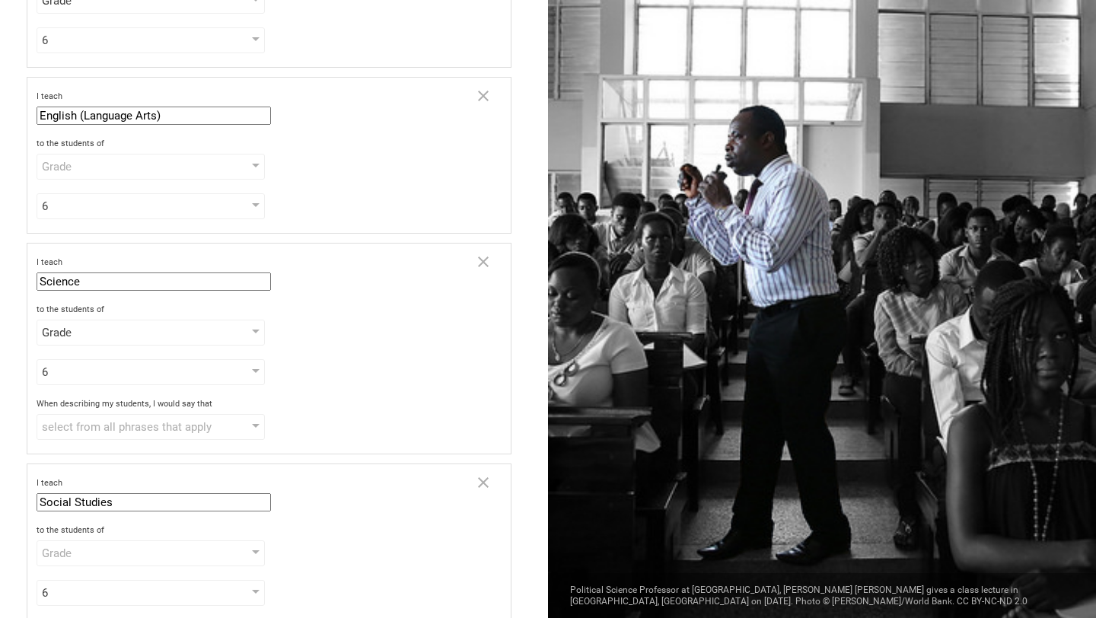
scroll to position [0, 0]
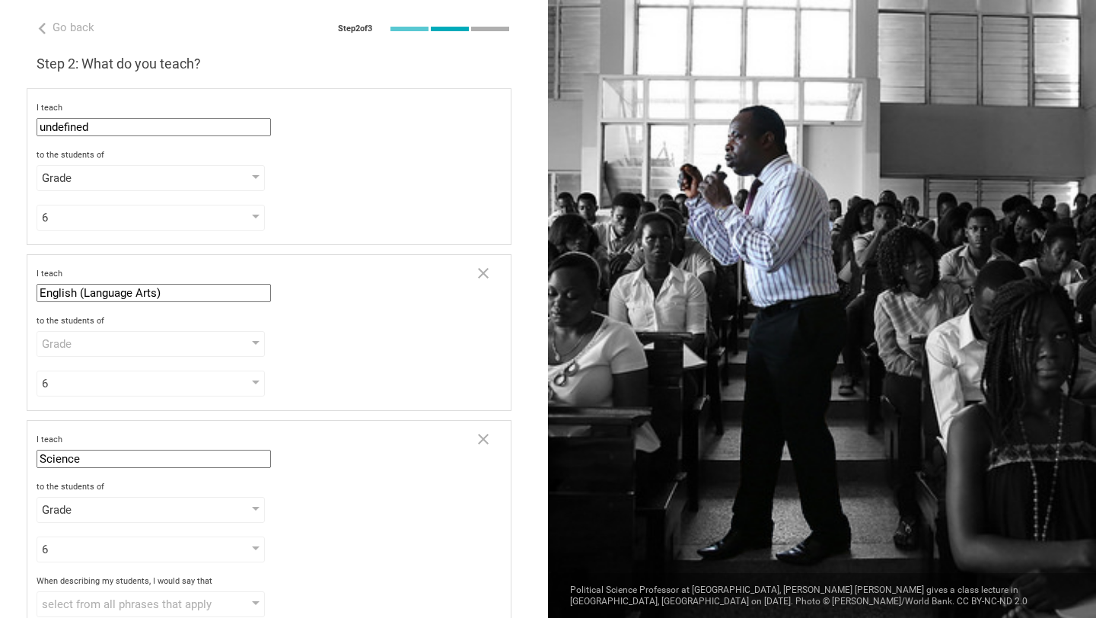
click at [160, 126] on input "undefined" at bounding box center [154, 127] width 234 height 18
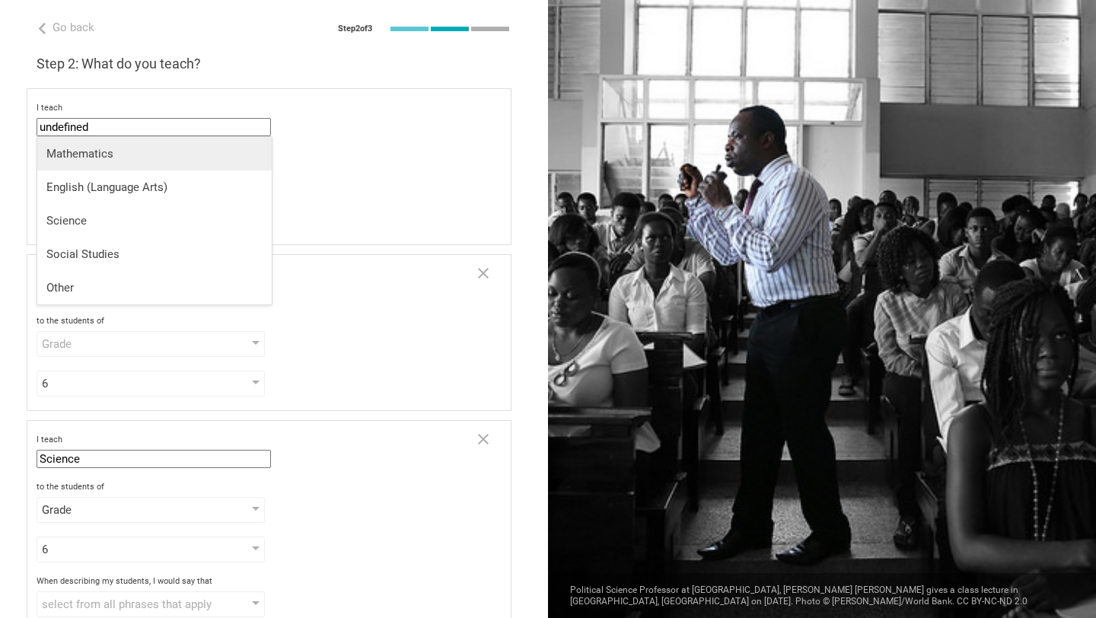
click at [139, 154] on div "Mathematics" at bounding box center [154, 153] width 216 height 15
type input "Mathematics"
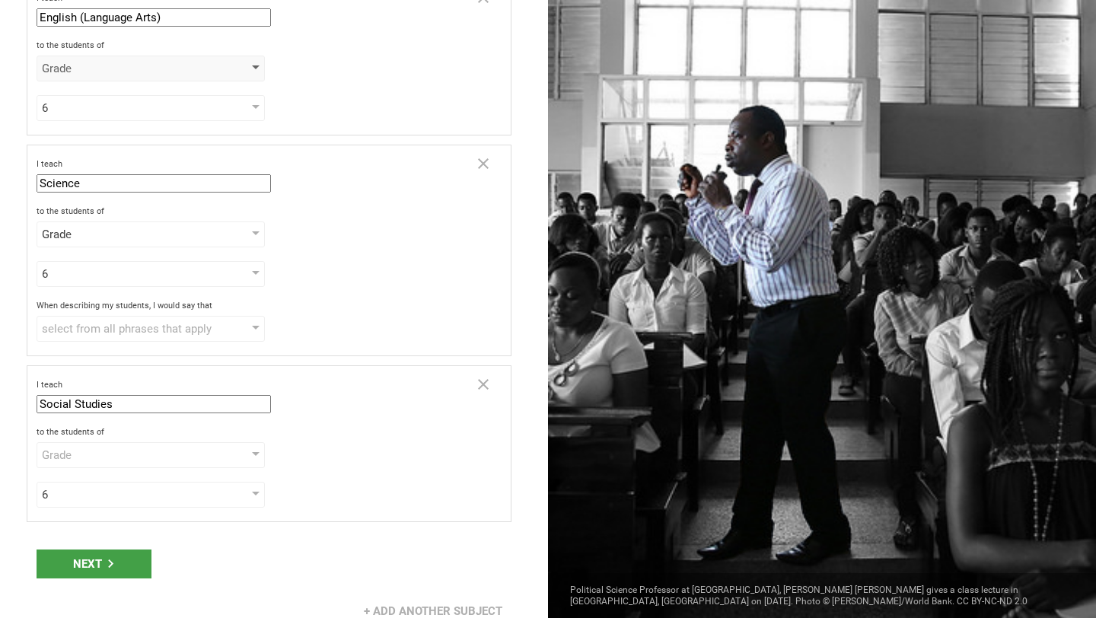
scroll to position [283, 0]
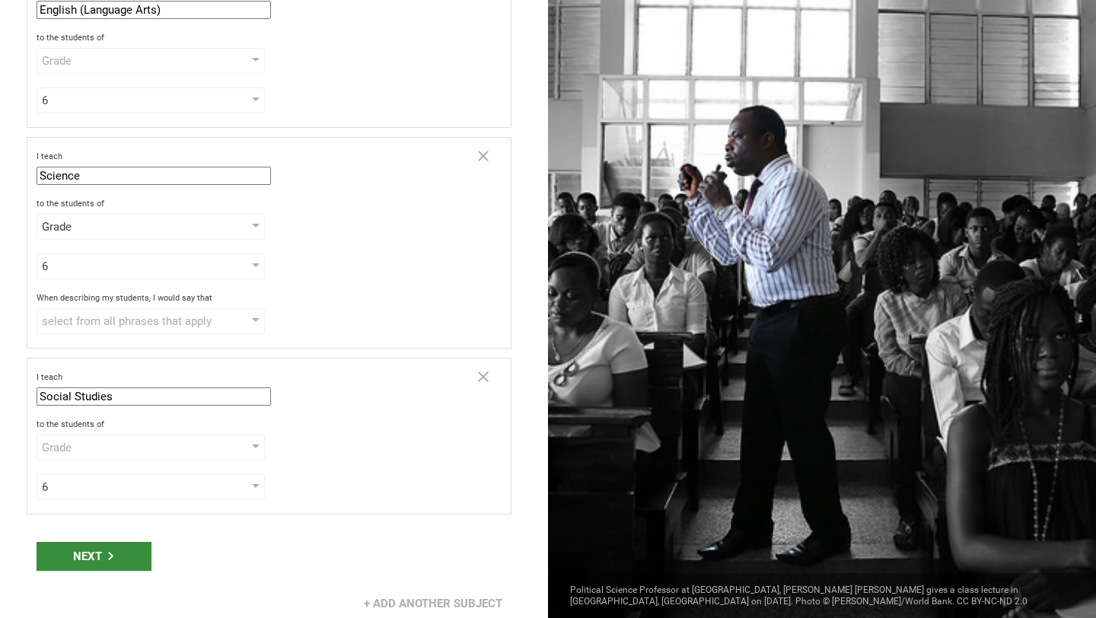
click at [134, 559] on div "Next" at bounding box center [94, 556] width 115 height 29
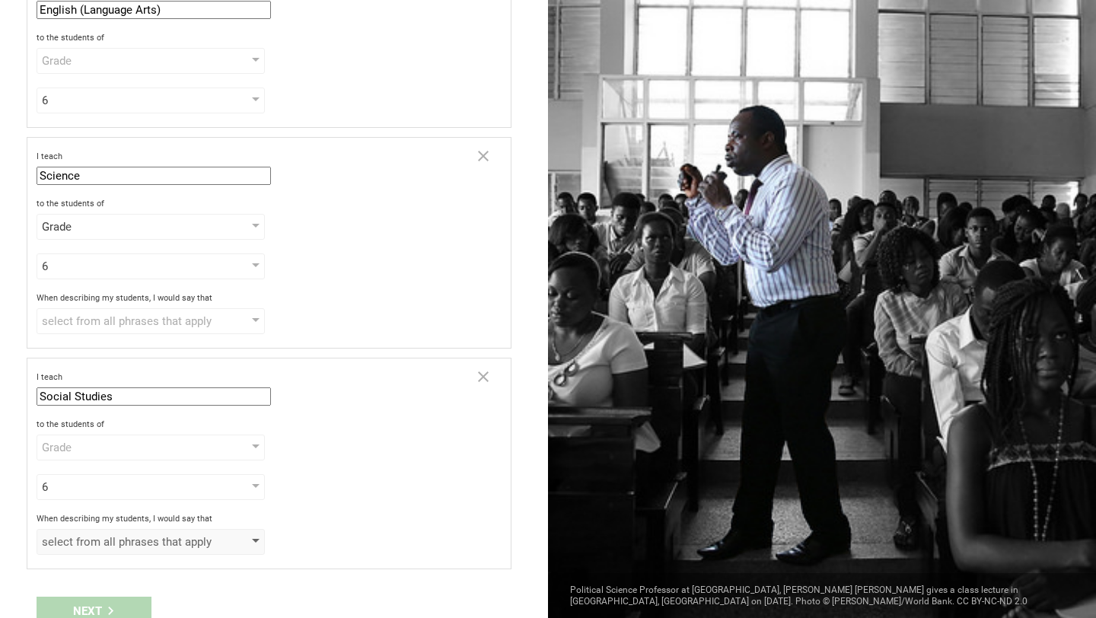
click at [174, 549] on div "select from all phrases that apply" at bounding box center [151, 542] width 228 height 26
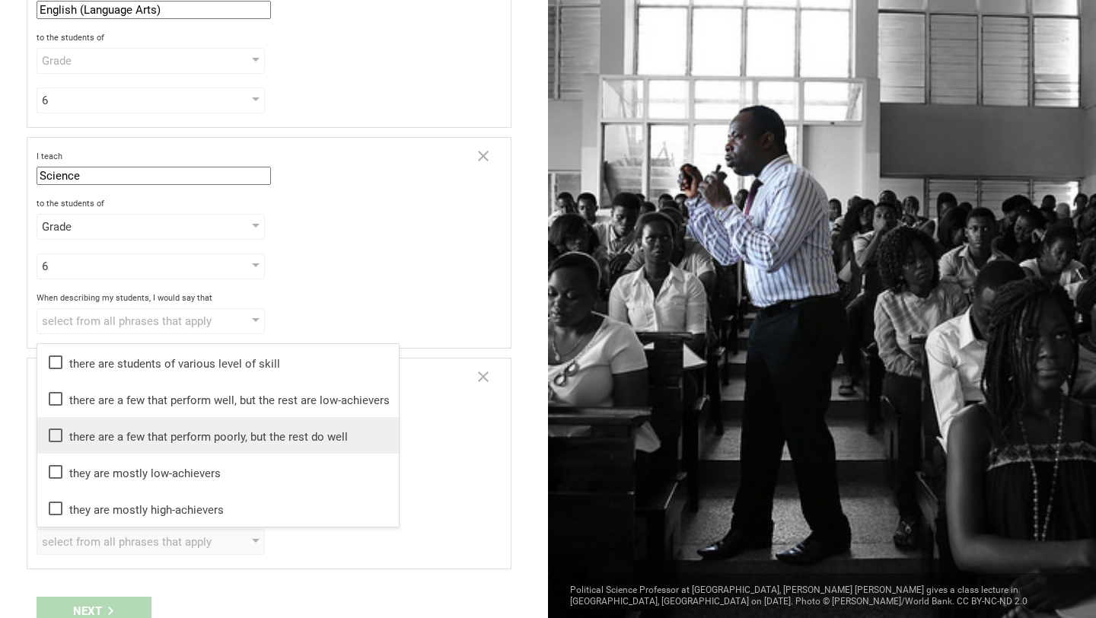
click at [173, 446] on li "there are a few that perform poorly, but the rest do well" at bounding box center [217, 435] width 361 height 37
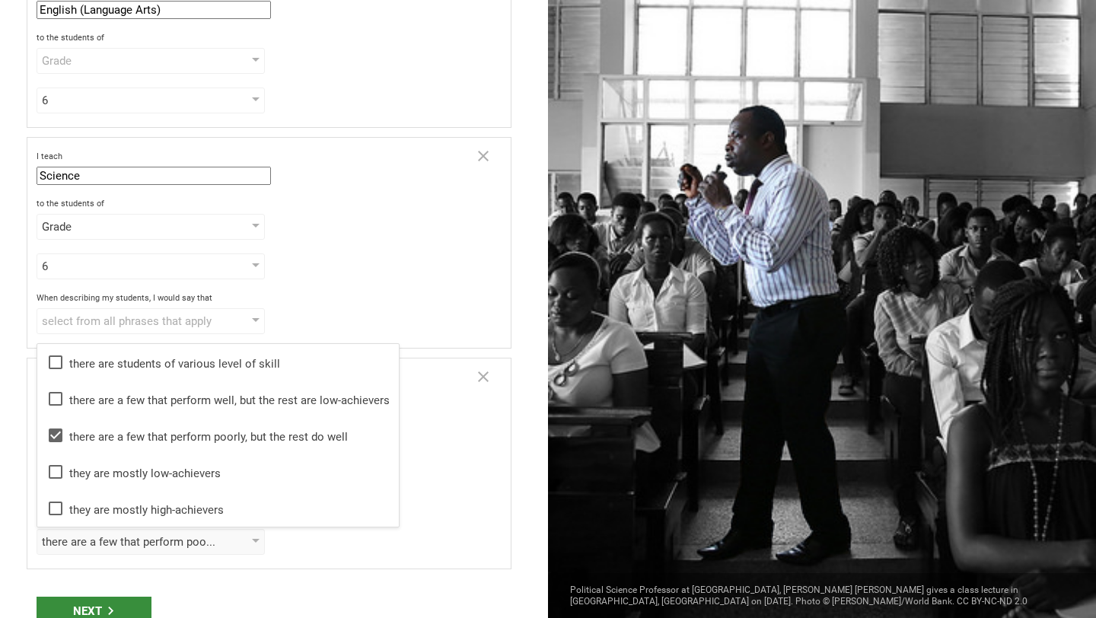
click at [133, 602] on div "Next" at bounding box center [94, 611] width 115 height 29
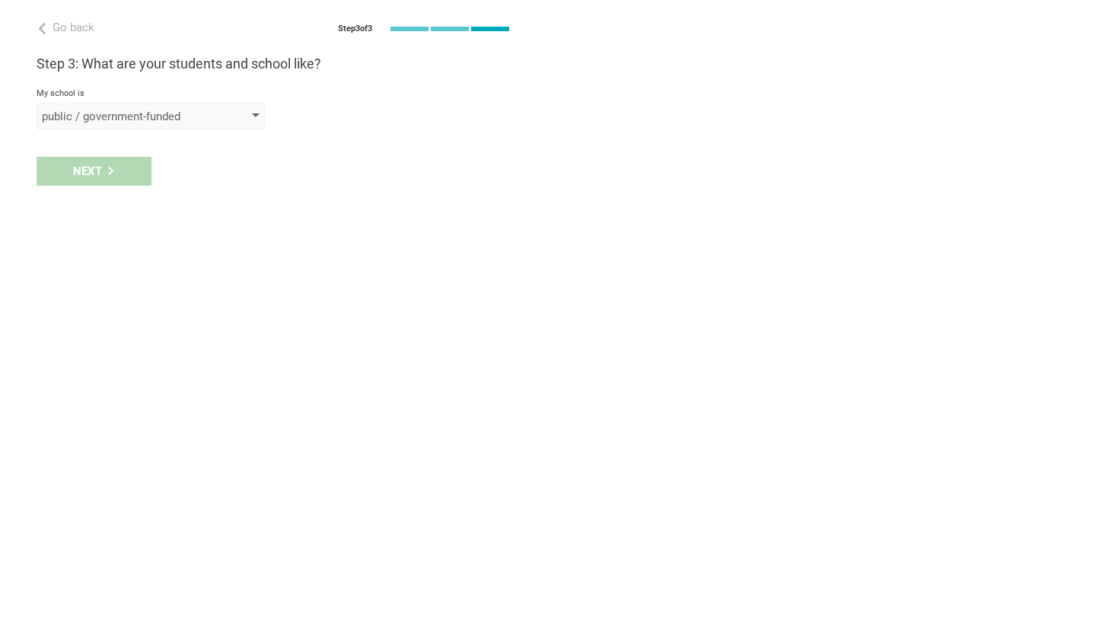
click at [215, 111] on div "public / government-funded" at bounding box center [129, 116] width 174 height 15
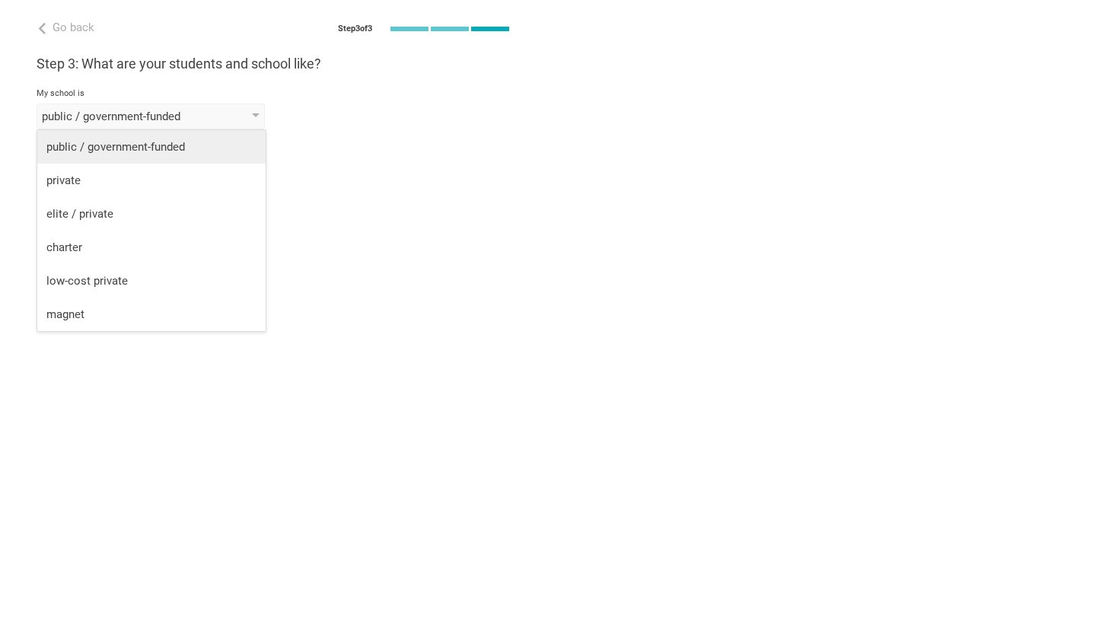
click at [183, 140] on div "public / government-funded" at bounding box center [151, 146] width 210 height 15
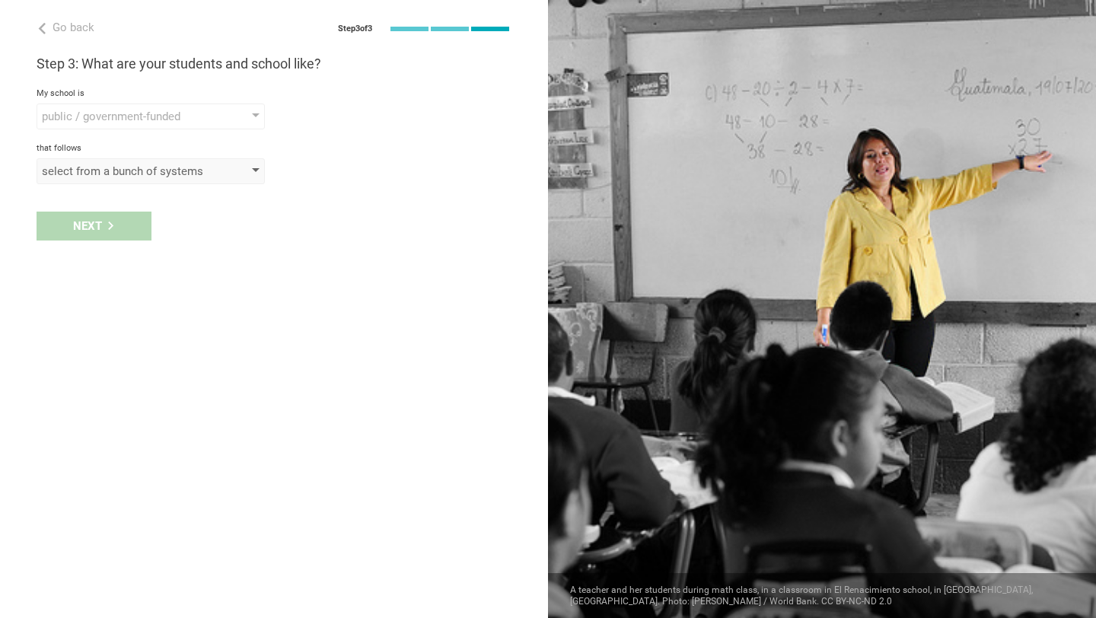
click at [153, 183] on div "select from a bunch of systems" at bounding box center [151, 171] width 228 height 26
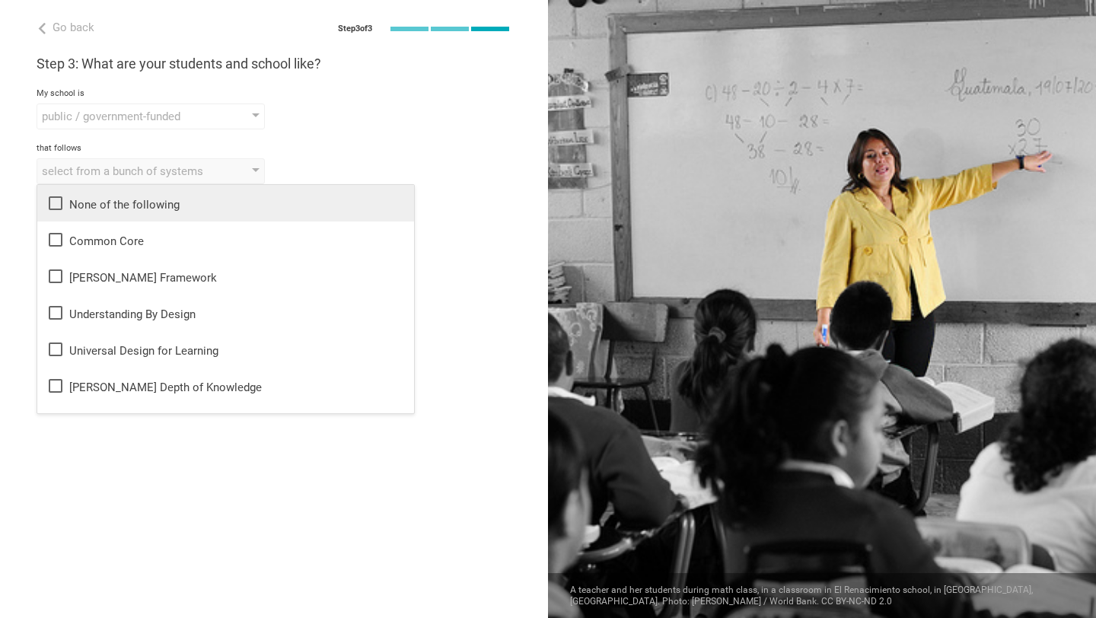
click at [148, 215] on li "None of the following" at bounding box center [225, 203] width 377 height 37
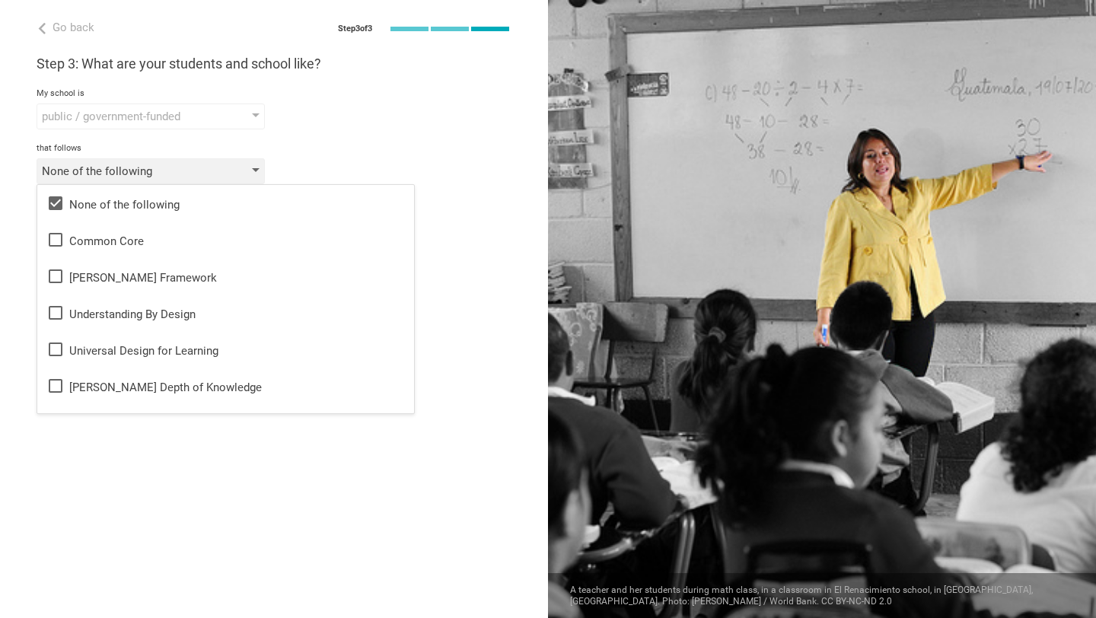
click at [198, 179] on div "None of the following" at bounding box center [151, 171] width 228 height 26
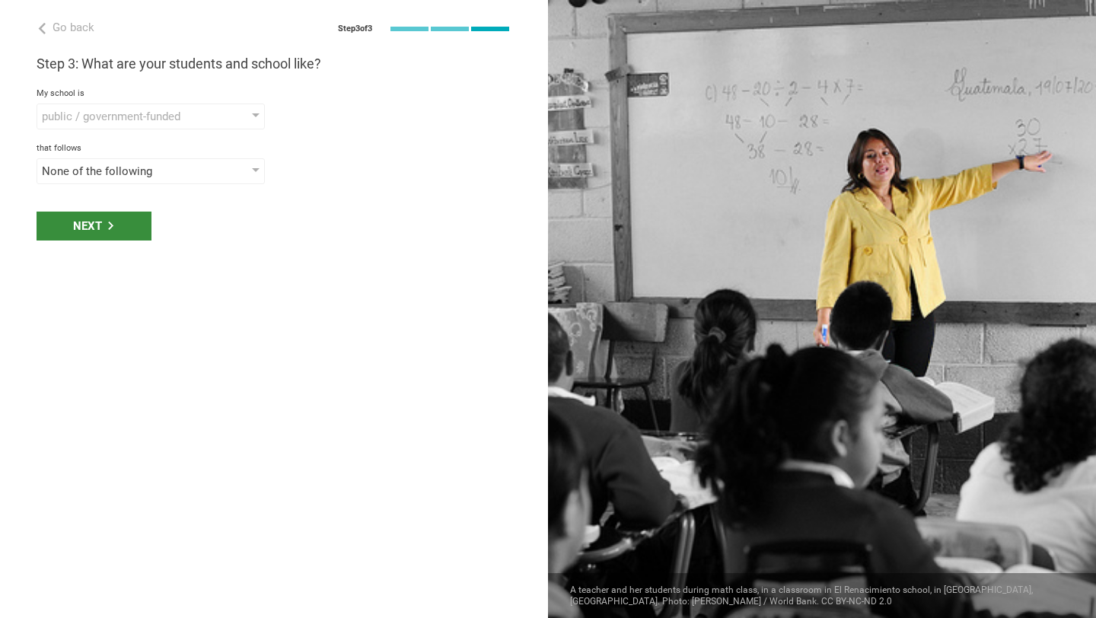
click at [140, 225] on div "Next" at bounding box center [94, 226] width 115 height 29
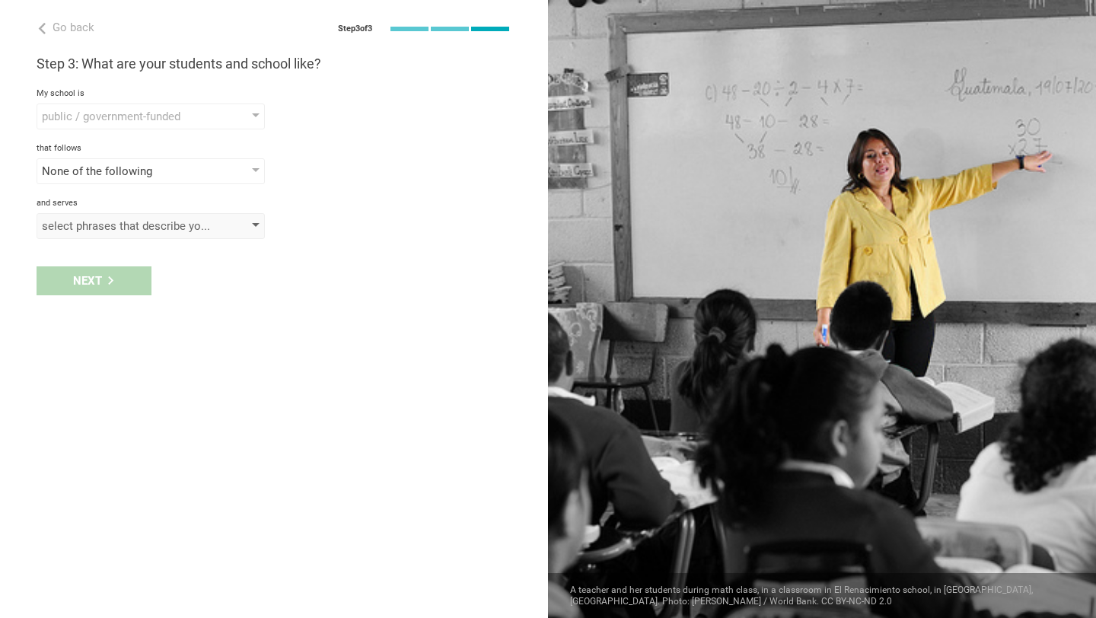
click at [231, 234] on div "select phrases that describe your student population" at bounding box center [151, 226] width 228 height 26
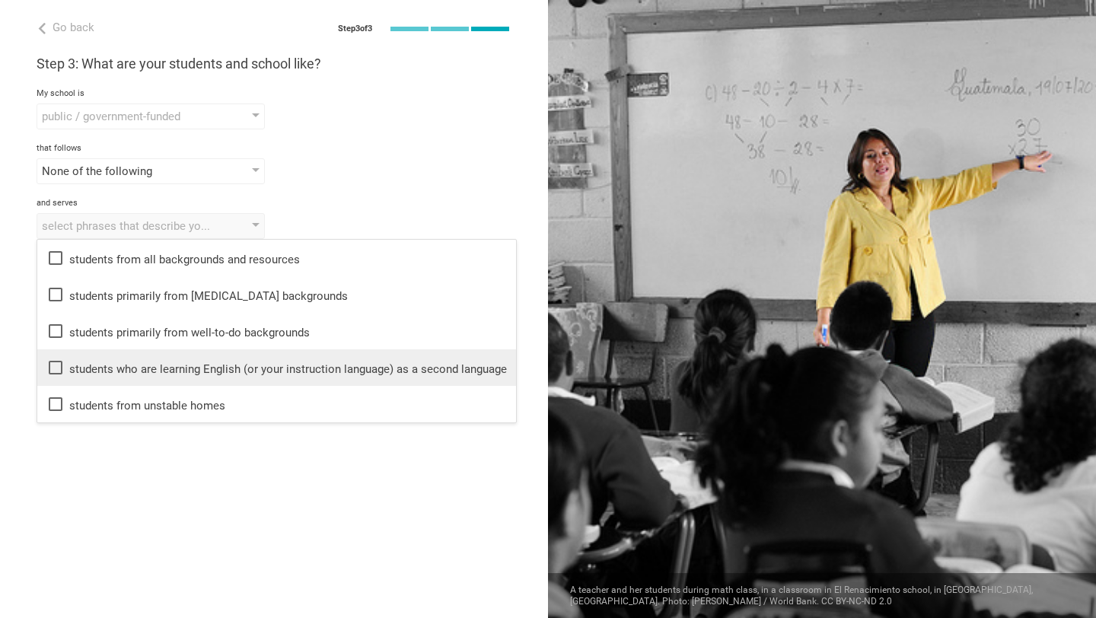
click at [231, 382] on li "students who are learning English (or your instruction language) as a second la…" at bounding box center [276, 367] width 479 height 37
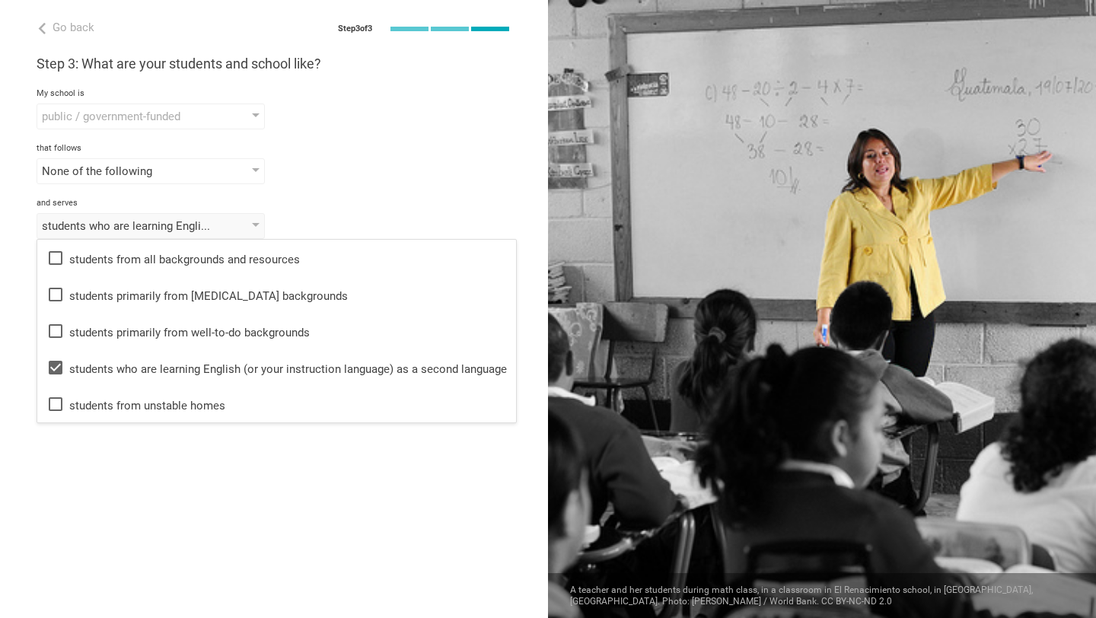
click at [281, 462] on div "Go back Step 3 of 3 Welcome, Dixon! You are almost all set. Just answer a few s…" at bounding box center [274, 309] width 548 height 618
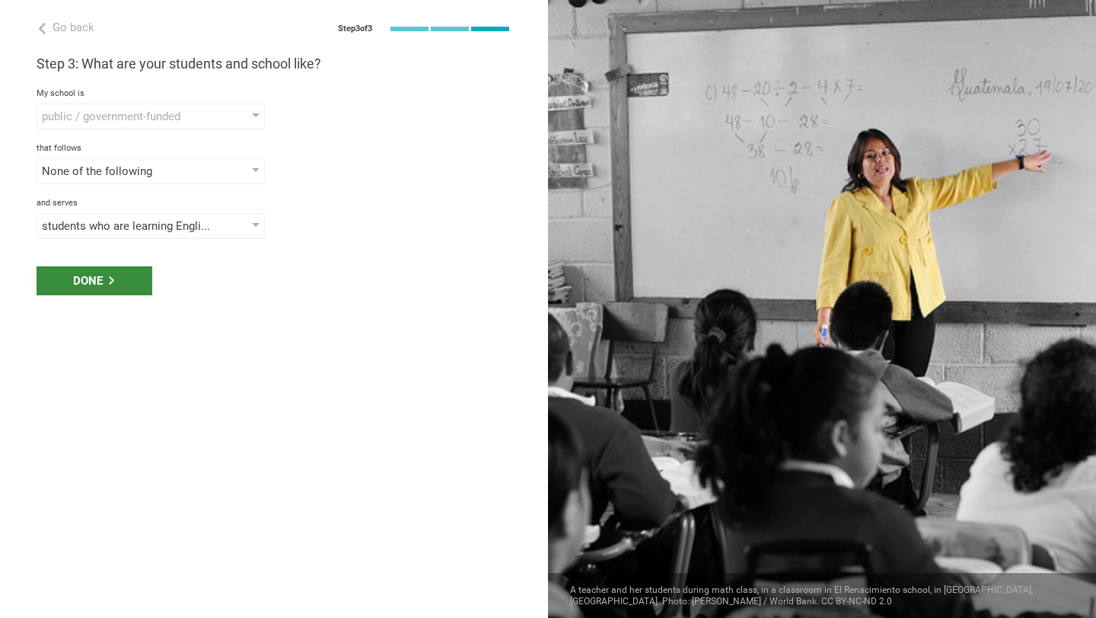
click at [141, 288] on div "Done" at bounding box center [95, 280] width 116 height 29
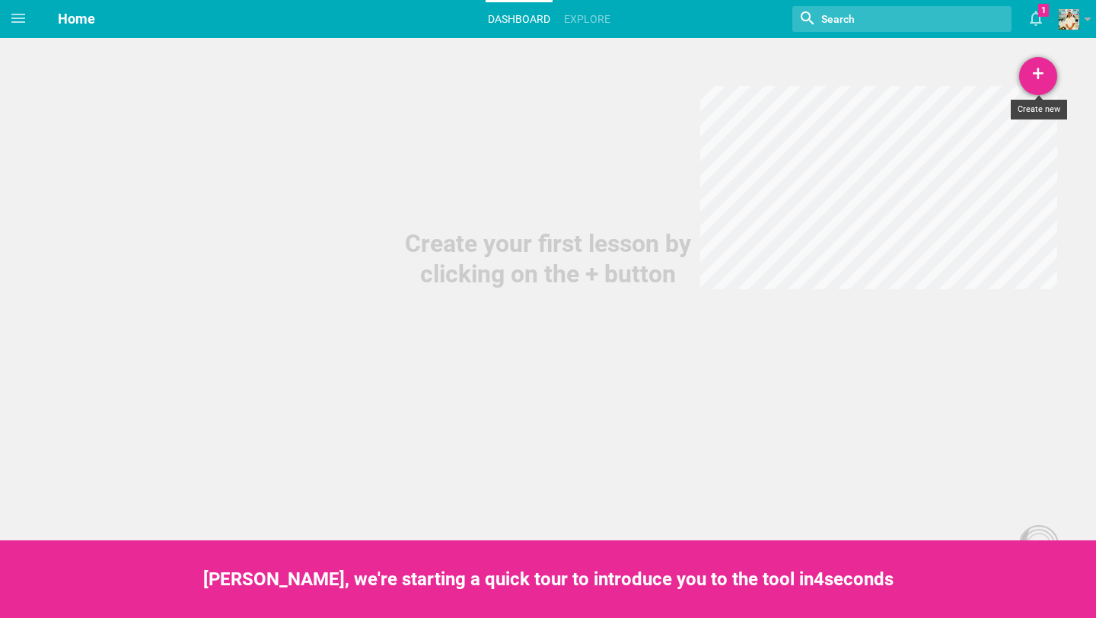
click at [1034, 81] on div "+" at bounding box center [1038, 76] width 38 height 38
click at [997, 116] on link "Lesson" at bounding box center [1000, 117] width 114 height 33
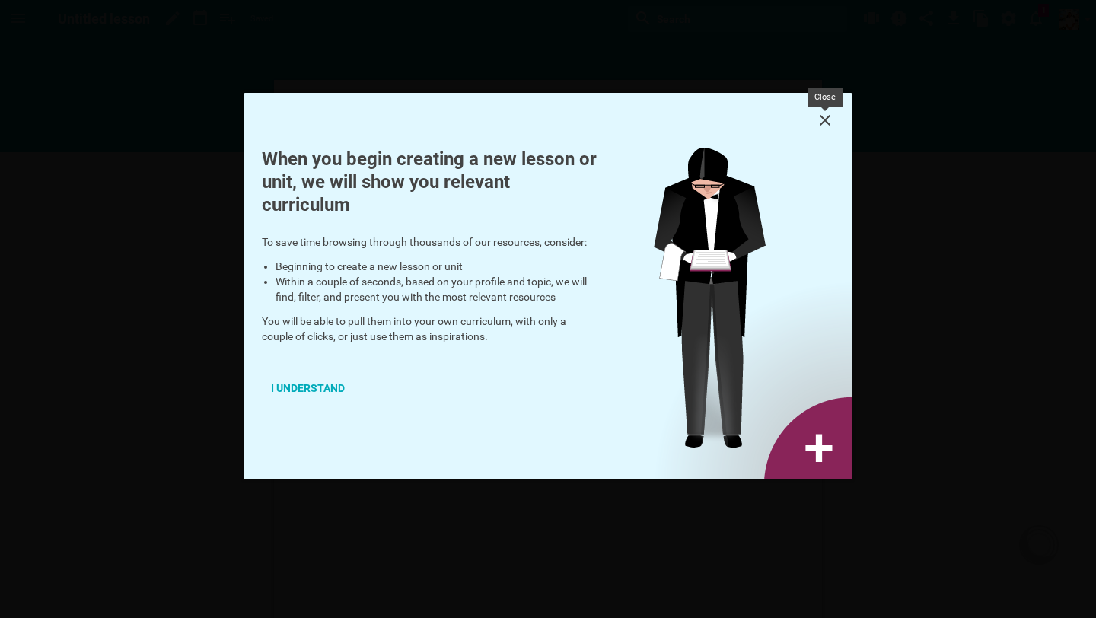
click at [829, 115] on icon at bounding box center [825, 120] width 11 height 11
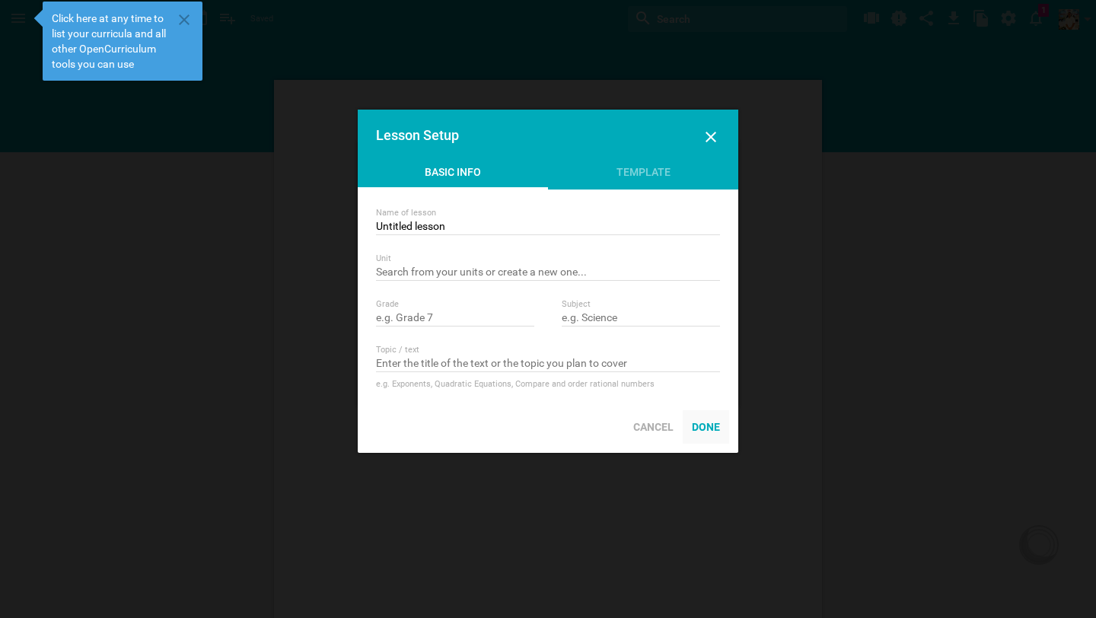
click at [701, 425] on div "Done" at bounding box center [706, 426] width 46 height 33
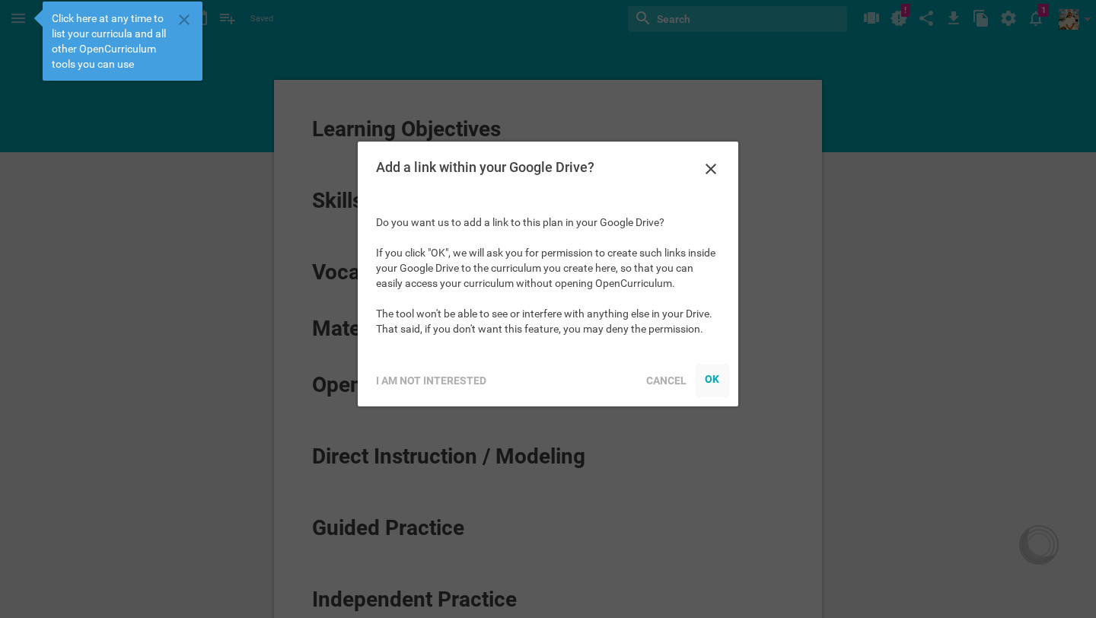
click at [712, 374] on div "OK" at bounding box center [712, 378] width 15 height 12
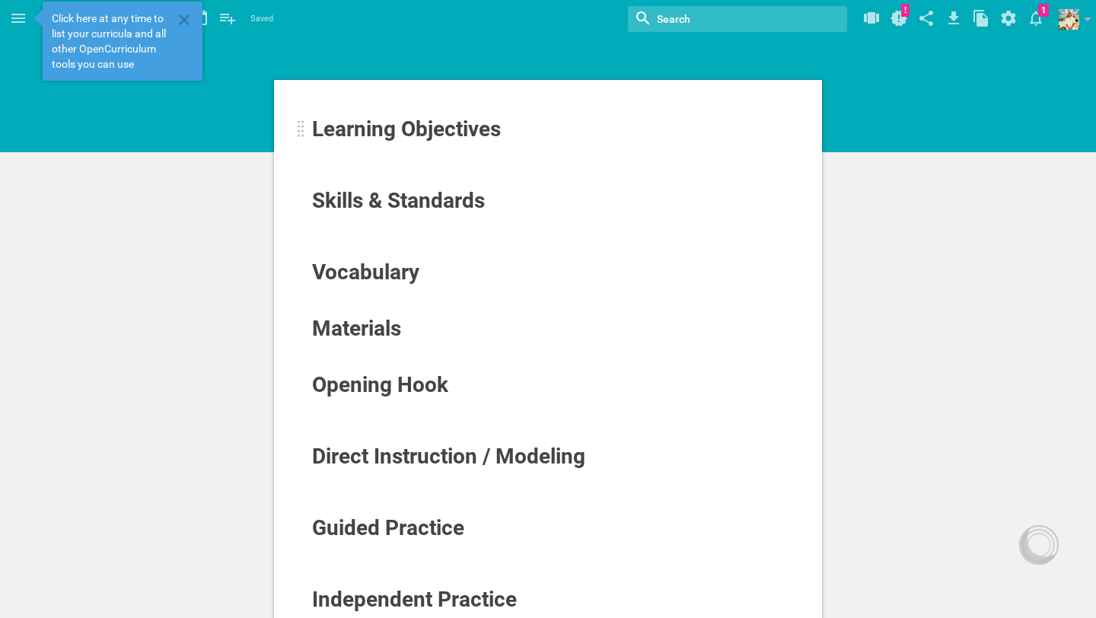
click at [453, 138] on span "Learning Objectives" at bounding box center [406, 128] width 189 height 25
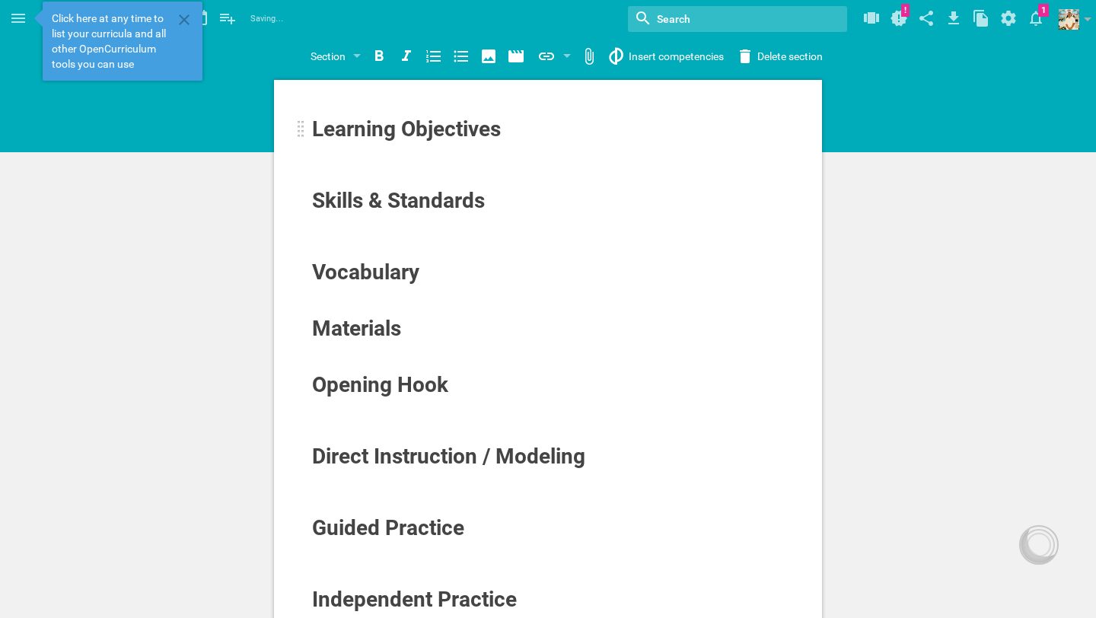
click at [505, 134] on div "Learning Objectives" at bounding box center [501, 129] width 378 height 24
click at [181, 21] on icon at bounding box center [184, 20] width 18 height 18
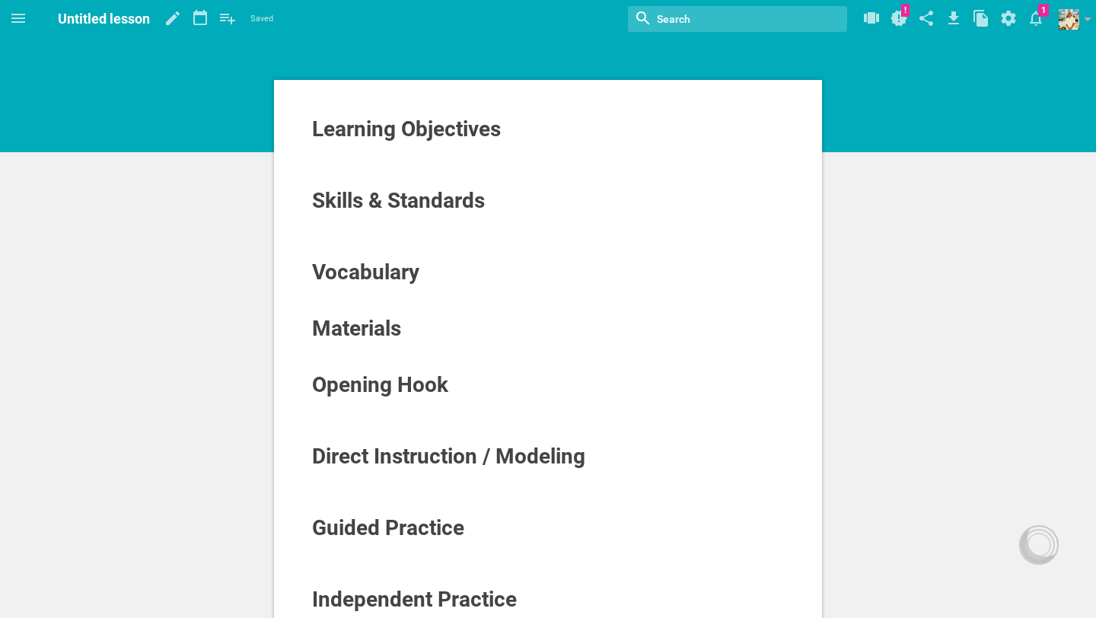
click at [766, 12] on input "textbox" at bounding box center [720, 19] width 131 height 20
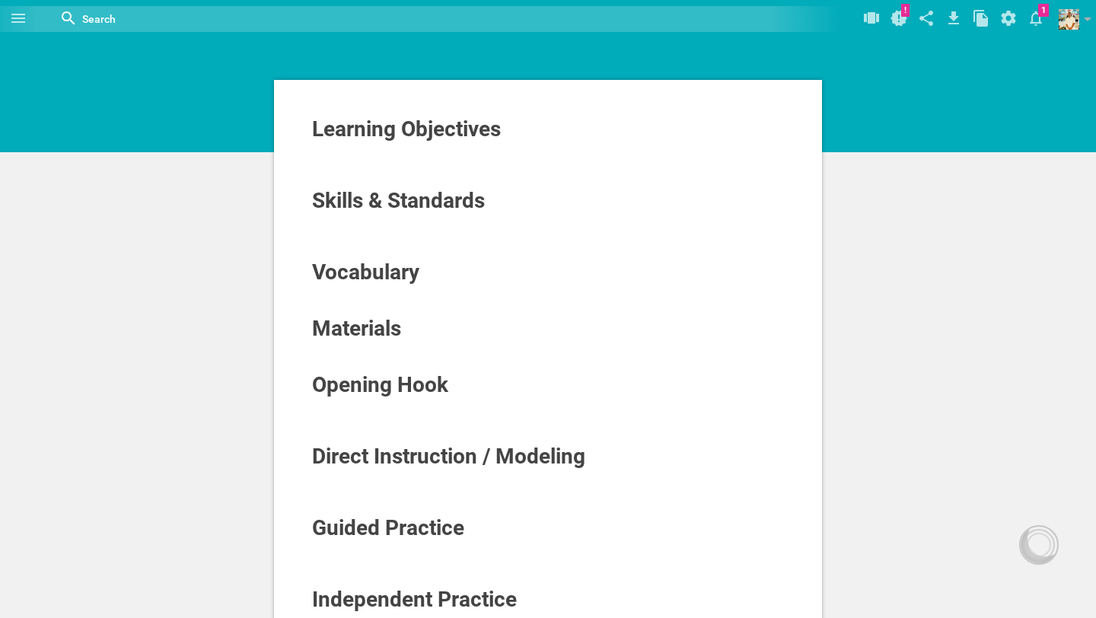
click at [561, 25] on div at bounding box center [404, 19] width 702 height 26
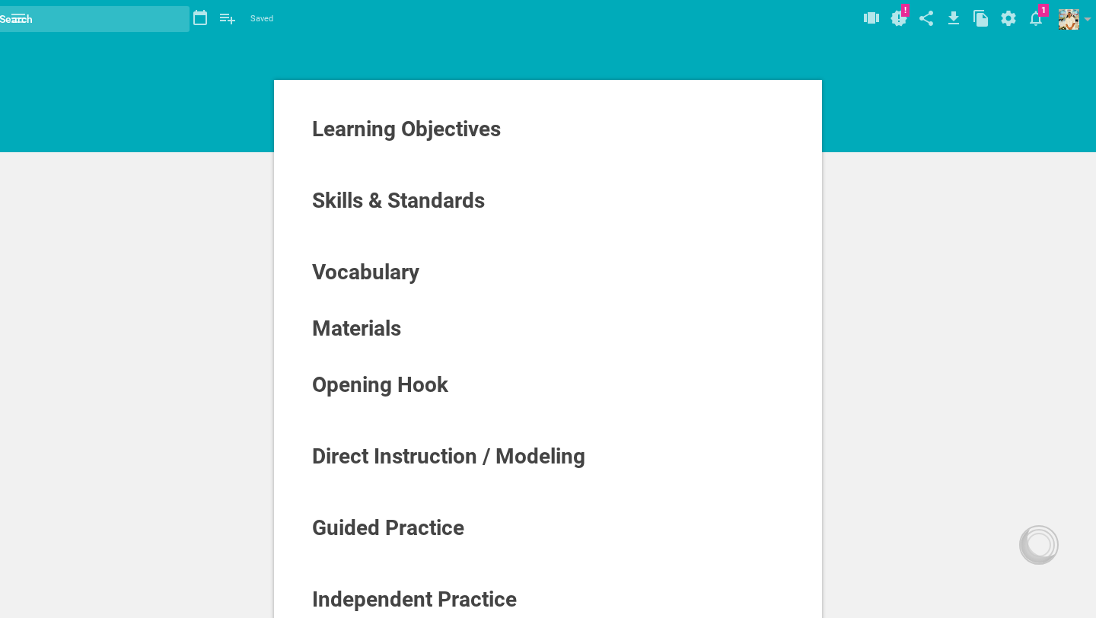
click at [141, 16] on div at bounding box center [79, 19] width 219 height 26
click at [133, 17] on div at bounding box center [79, 19] width 219 height 26
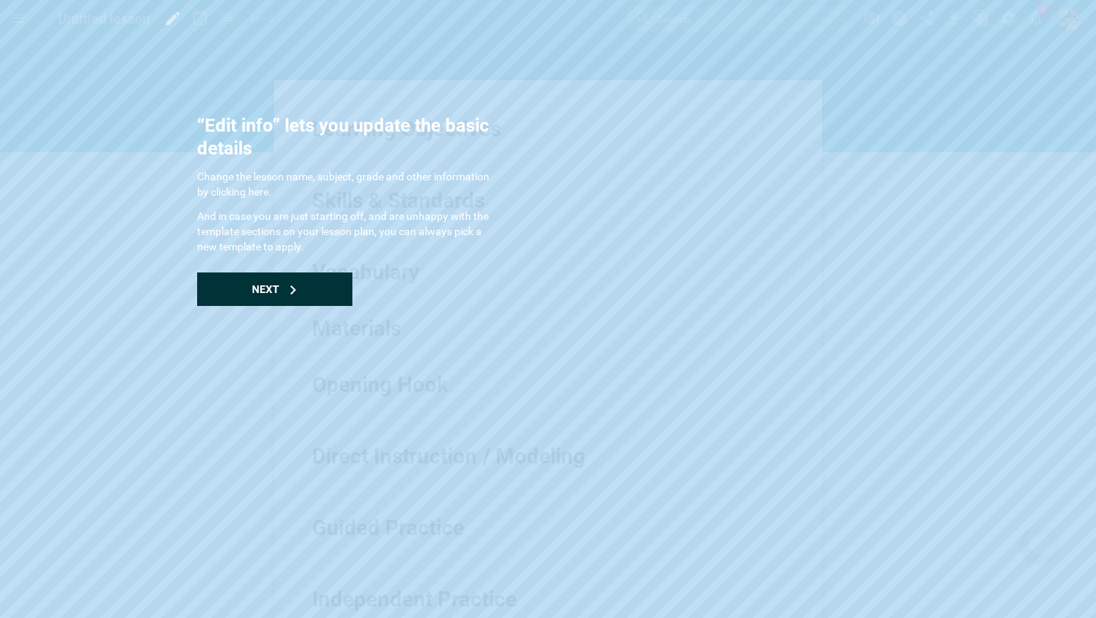
click at [282, 286] on div "Next" at bounding box center [274, 288] width 155 height 33
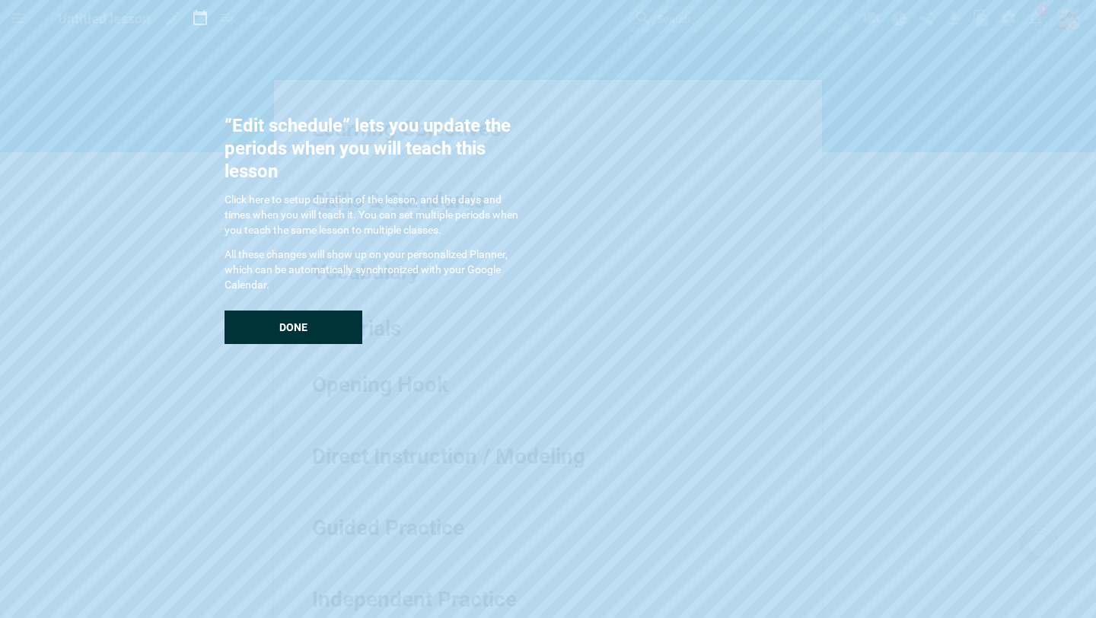
click at [282, 286] on p "All these changes will show up on your personalized Planner, which can be autom…" at bounding box center [377, 270] width 304 height 46
click at [296, 342] on div "Done" at bounding box center [294, 326] width 138 height 33
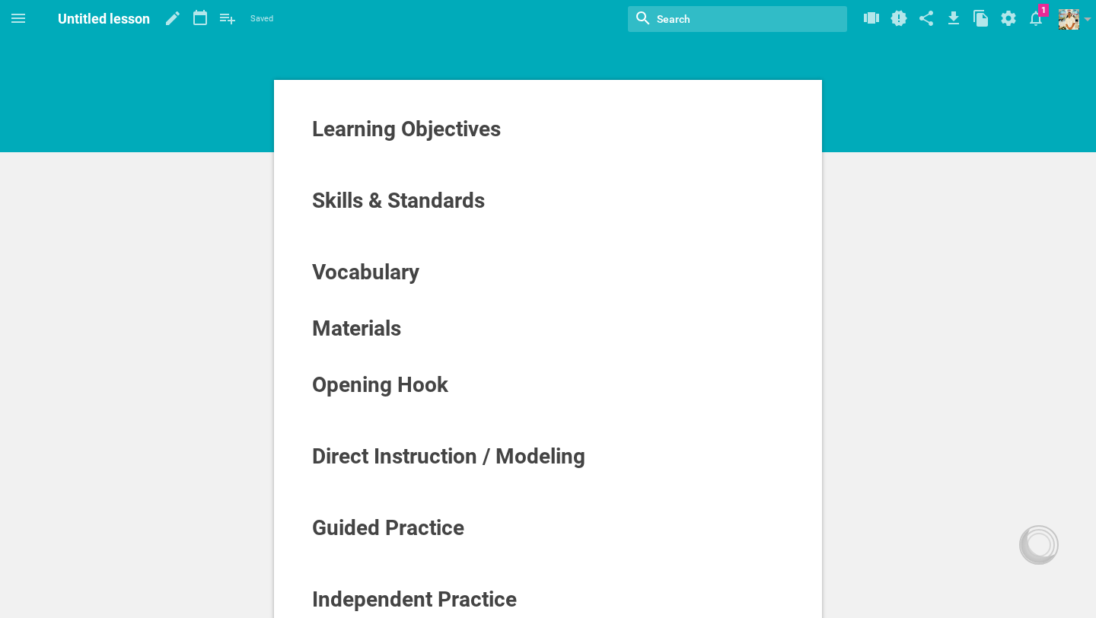
click at [756, 17] on input "textbox" at bounding box center [720, 19] width 131 height 20
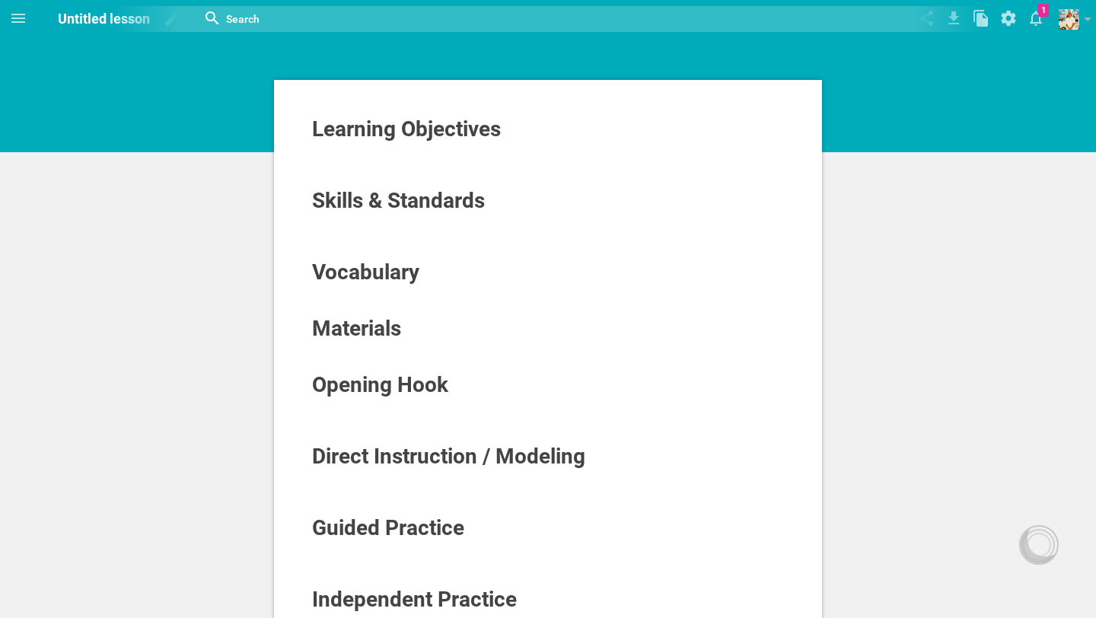
paste input "Standard 1: Students reconstruct, interpret, and critique the causes and conseq…"
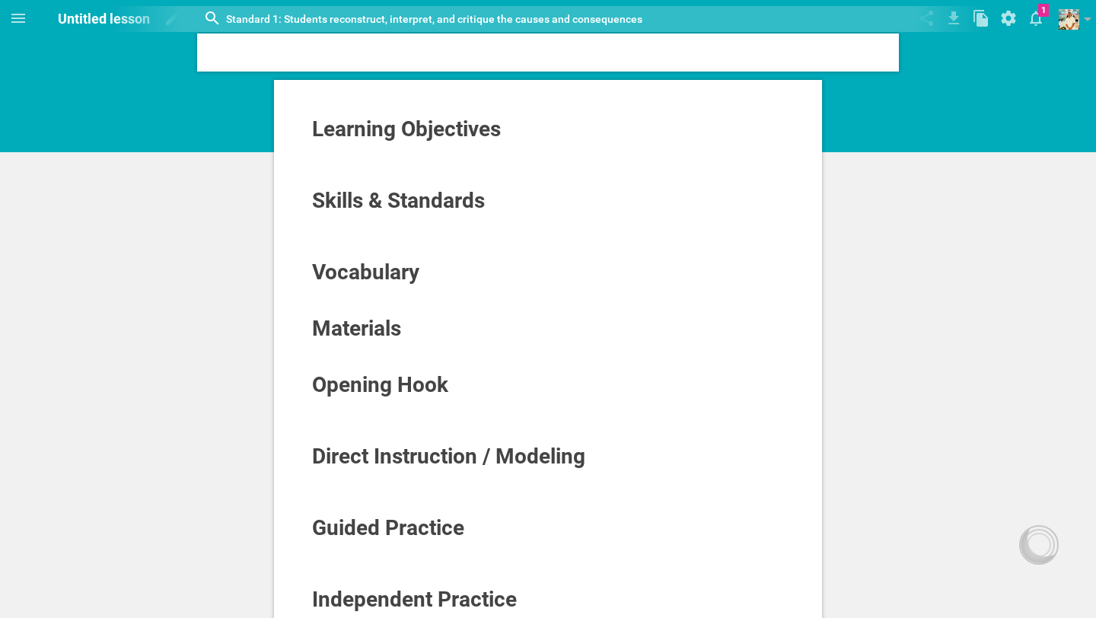
scroll to position [0, 1814]
type input "Standard 1: Students reconstruct, interpret, and critique the causes and conseq…"
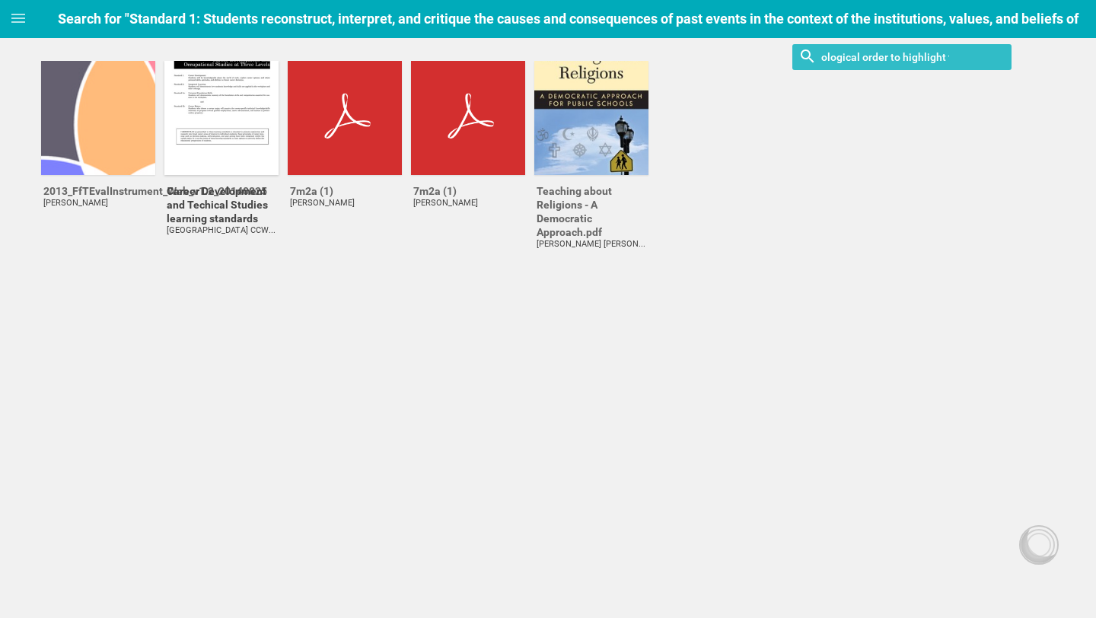
click at [229, 137] on div at bounding box center [221, 118] width 114 height 114
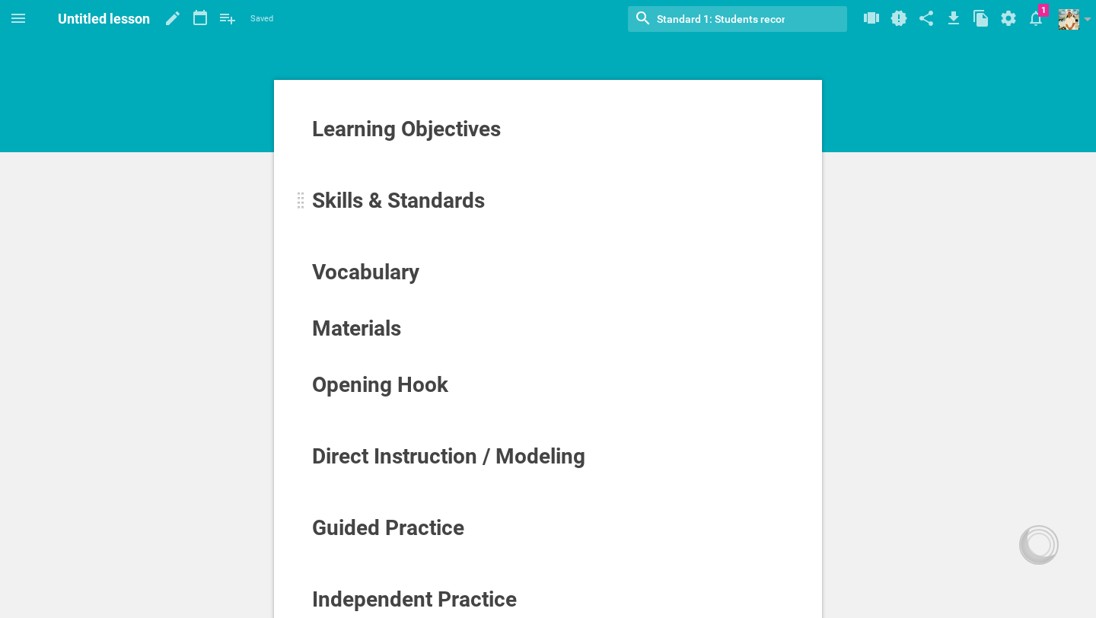
click at [495, 205] on div "Skills & Standards" at bounding box center [501, 201] width 378 height 24
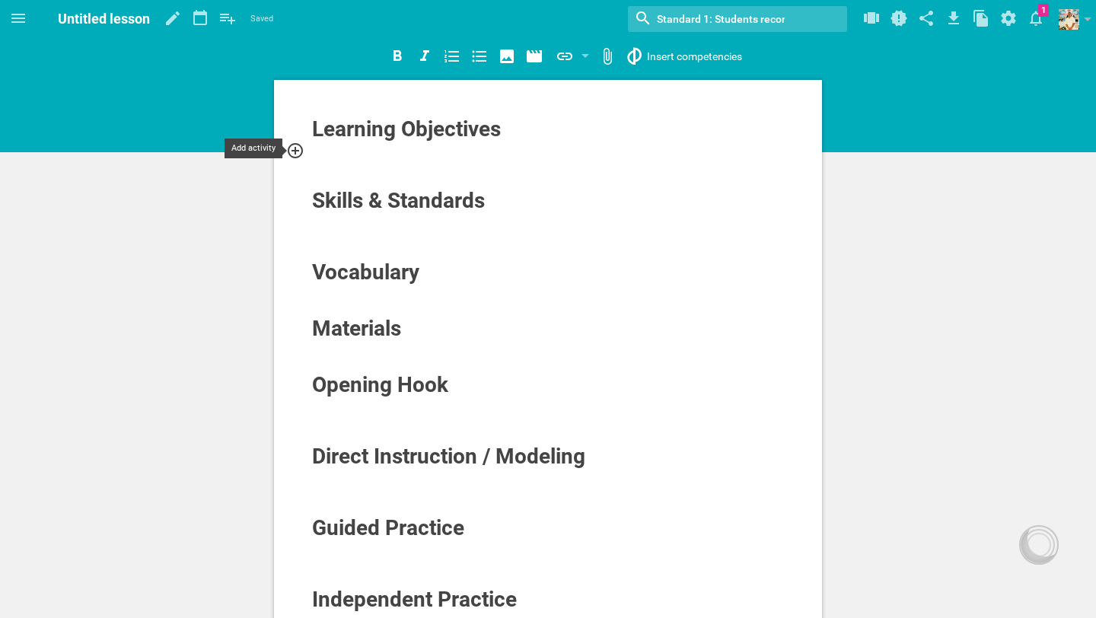
click at [297, 154] on icon at bounding box center [295, 151] width 18 height 18
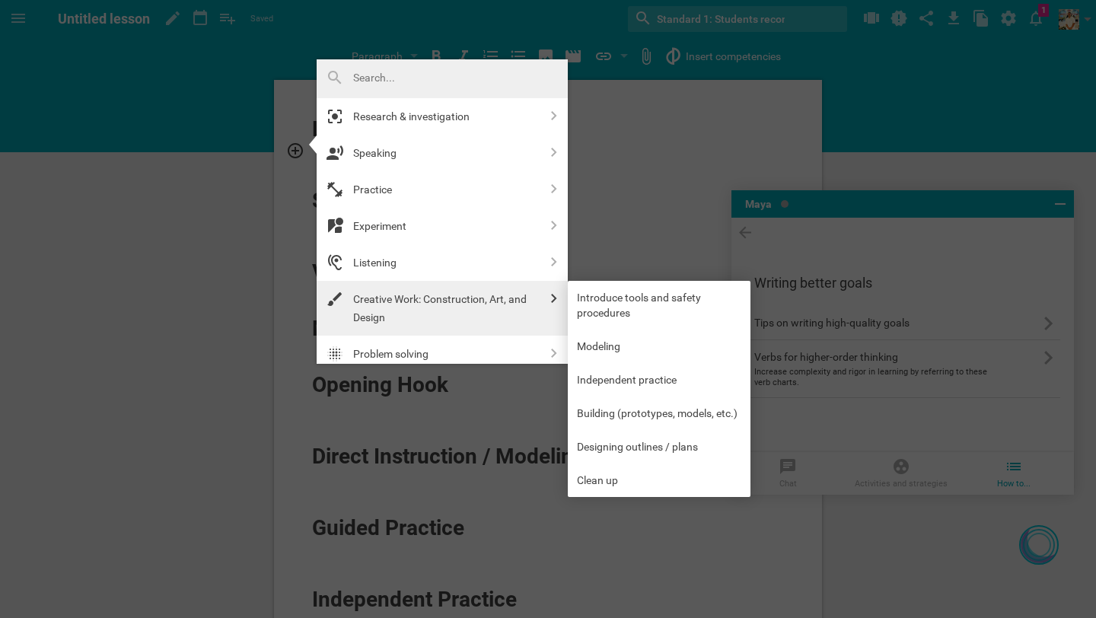
click at [400, 298] on div "Creative Work: Construction, Art, and Design" at bounding box center [446, 308] width 186 height 37
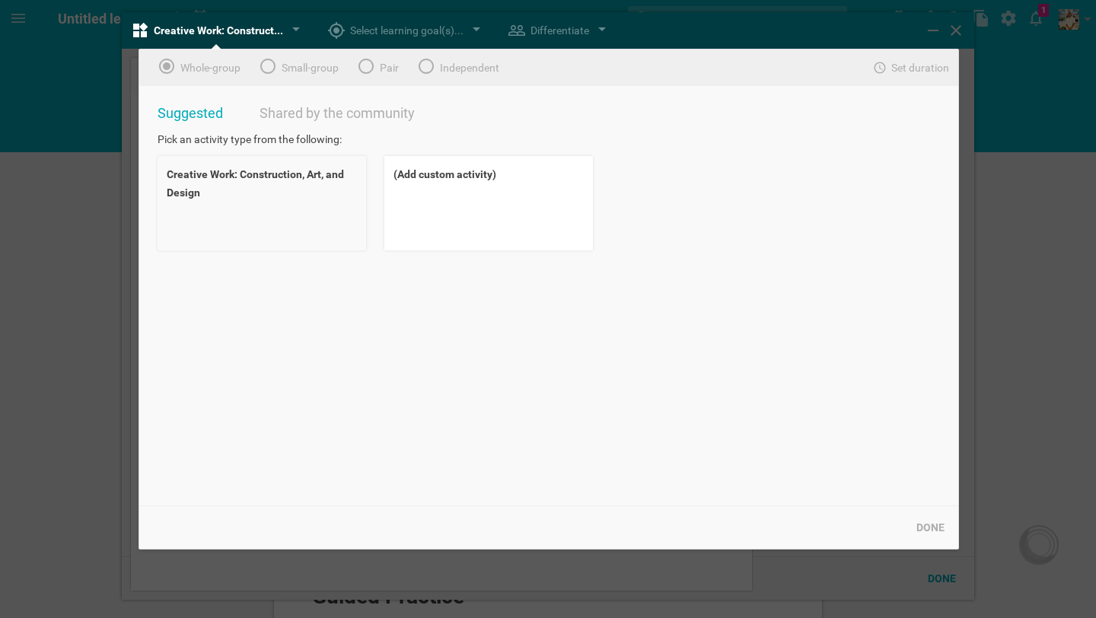
click at [322, 196] on div "Creative Work: Construction, Art, and Design" at bounding box center [262, 183] width 190 height 37
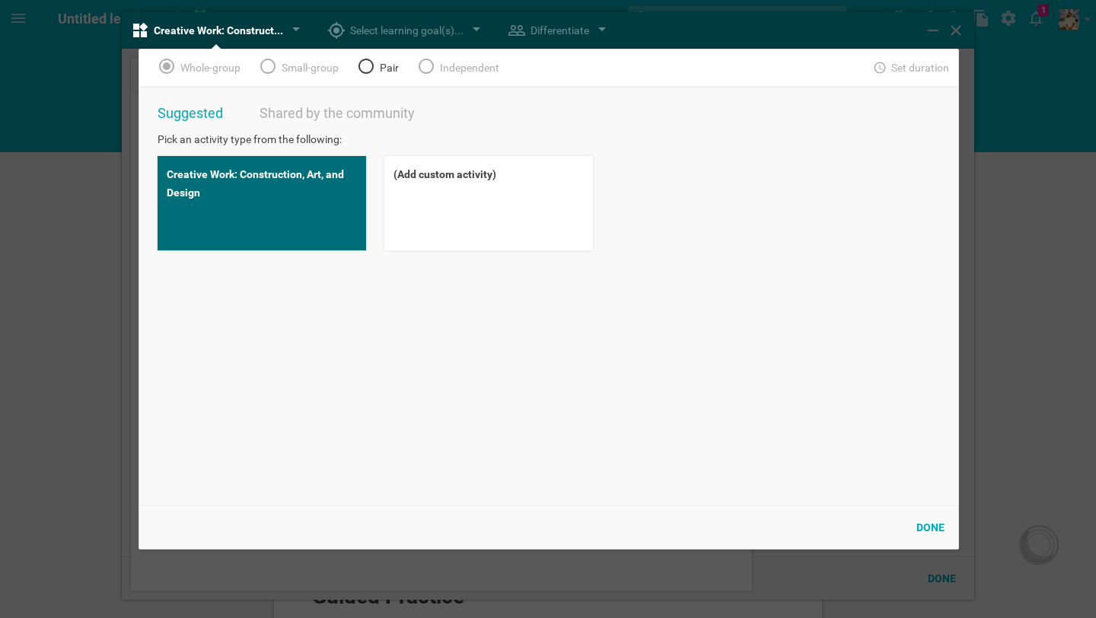
click at [364, 72] on icon at bounding box center [366, 66] width 18 height 18
click at [919, 522] on div "Done" at bounding box center [930, 527] width 46 height 33
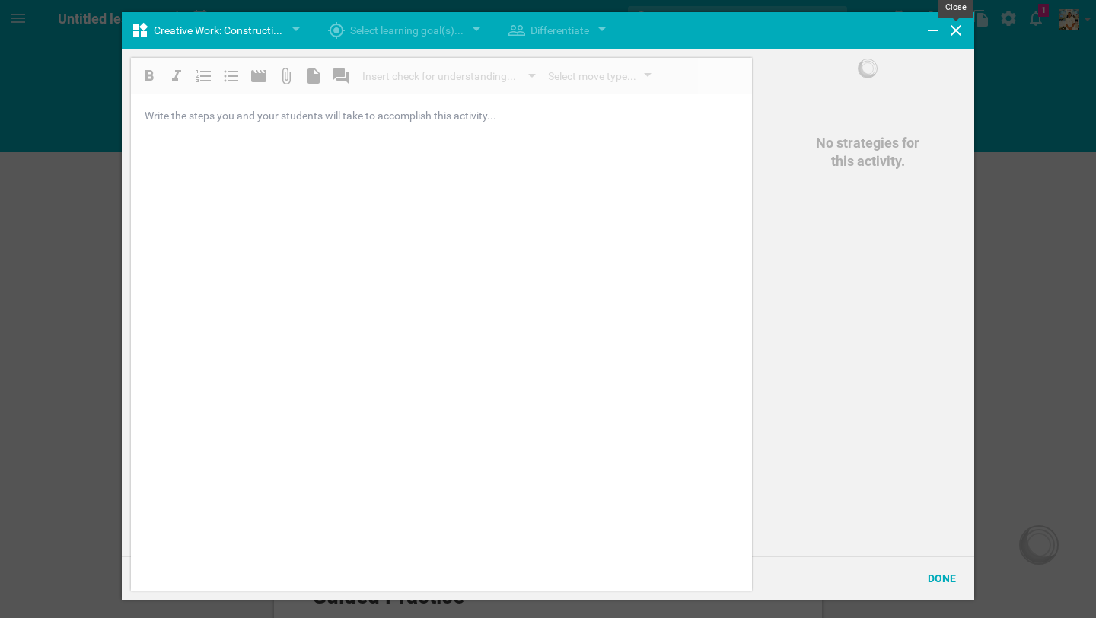
click at [956, 27] on icon at bounding box center [956, 30] width 18 height 18
